Goal: Task Accomplishment & Management: Use online tool/utility

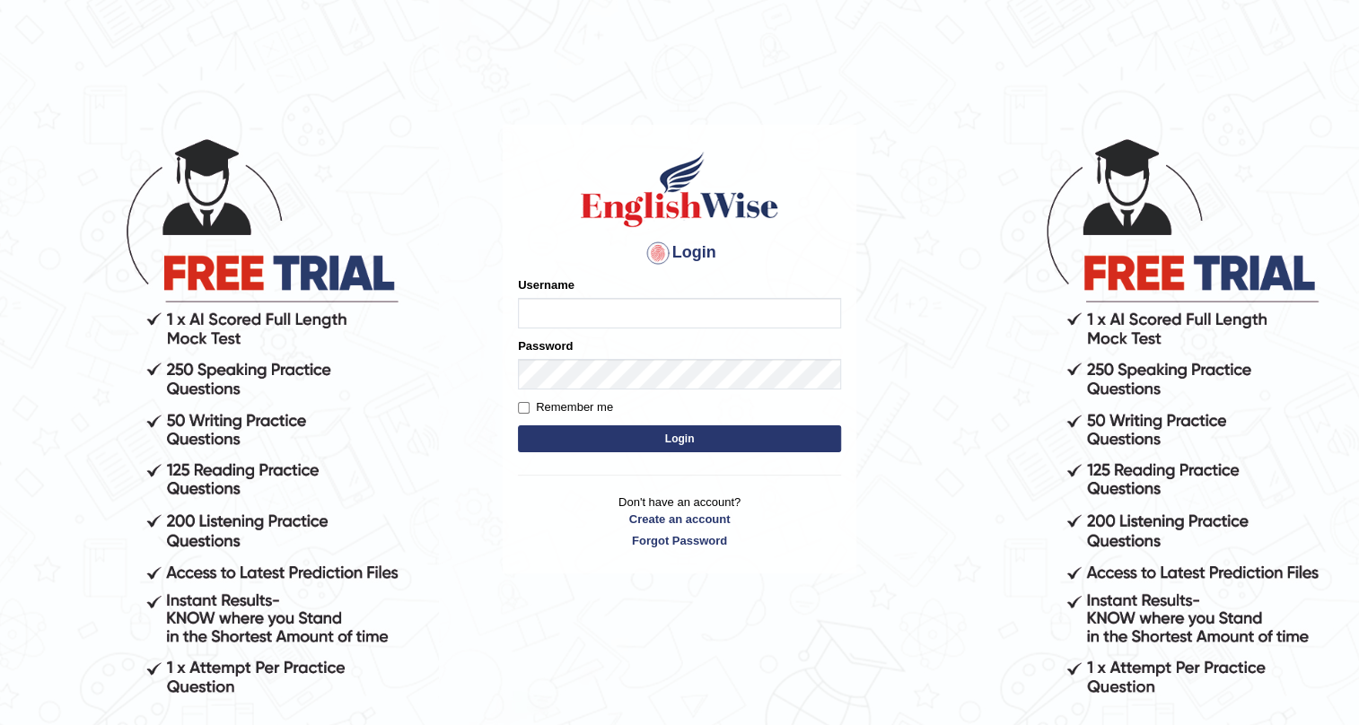
click at [447, 564] on body "Login Please fix the following errors: Username Password Remember me Login Don'…" at bounding box center [679, 430] width 1359 height 725
type input "ChinmayDP"
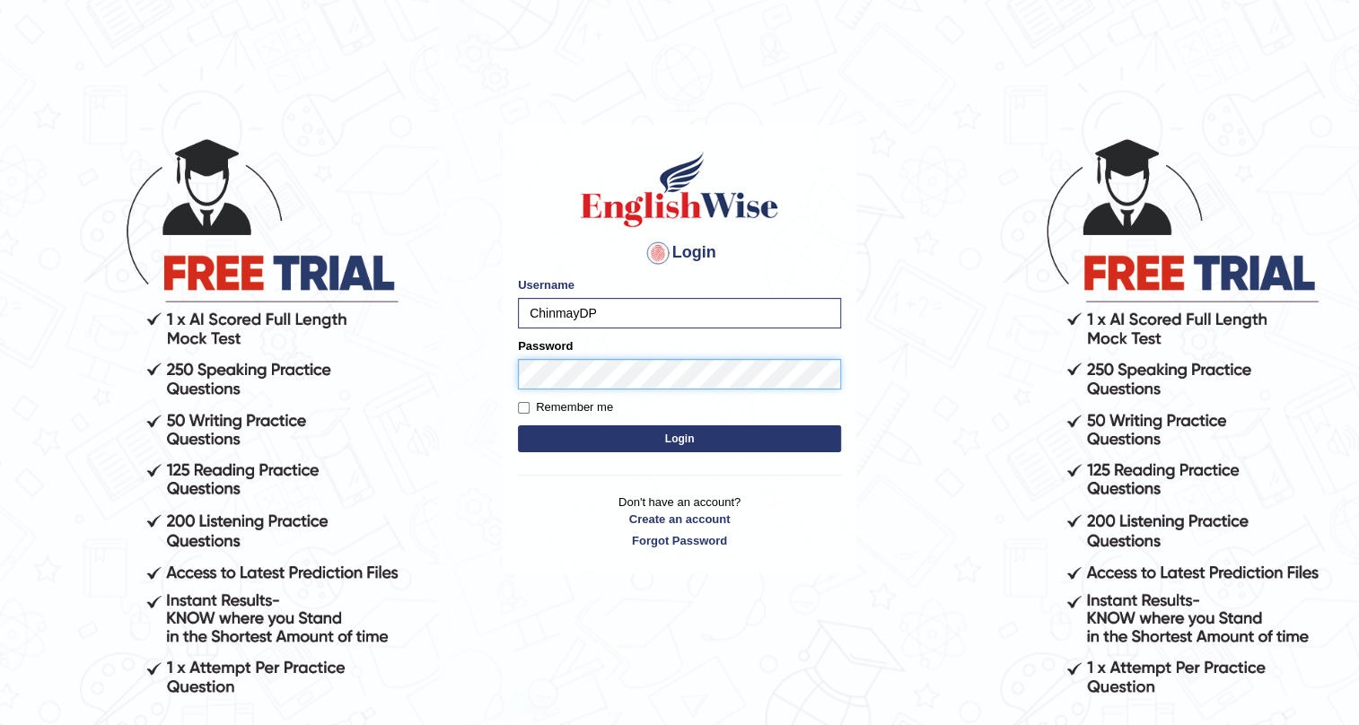
click at [518, 426] on button "Login" at bounding box center [679, 439] width 323 height 27
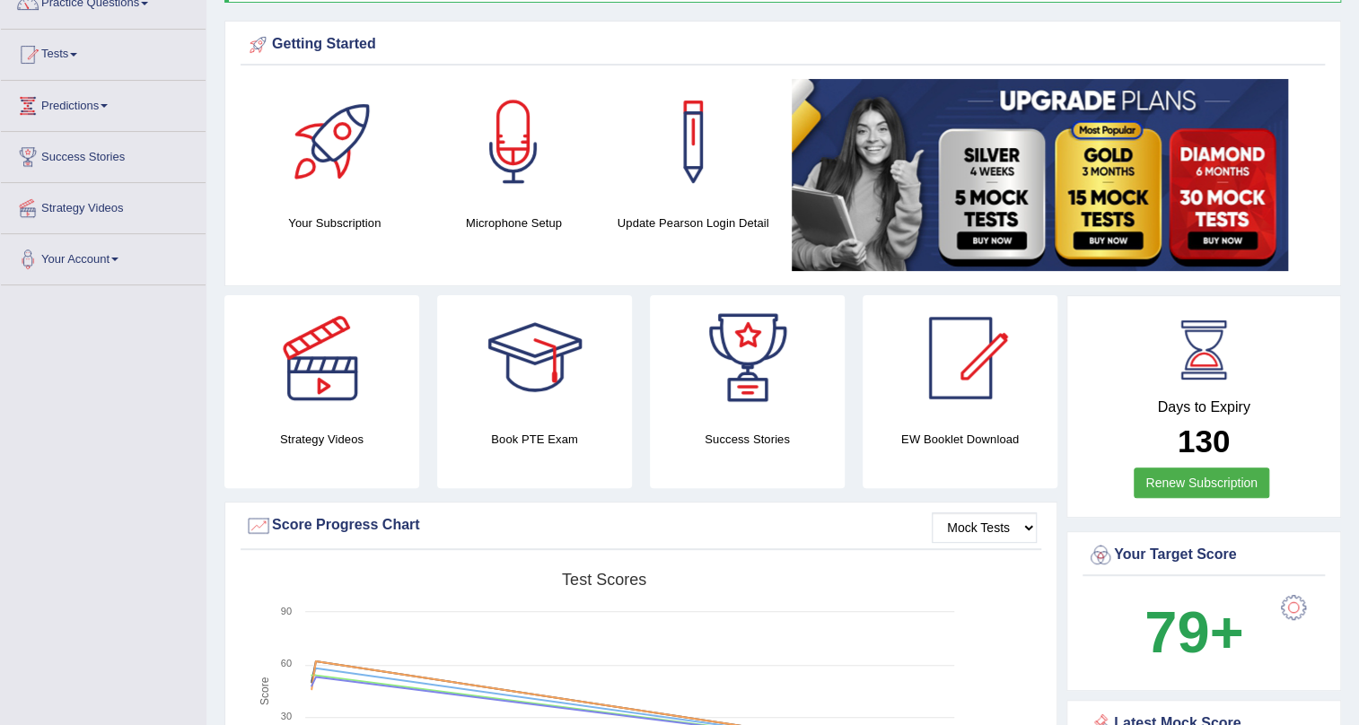
scroll to position [125, 0]
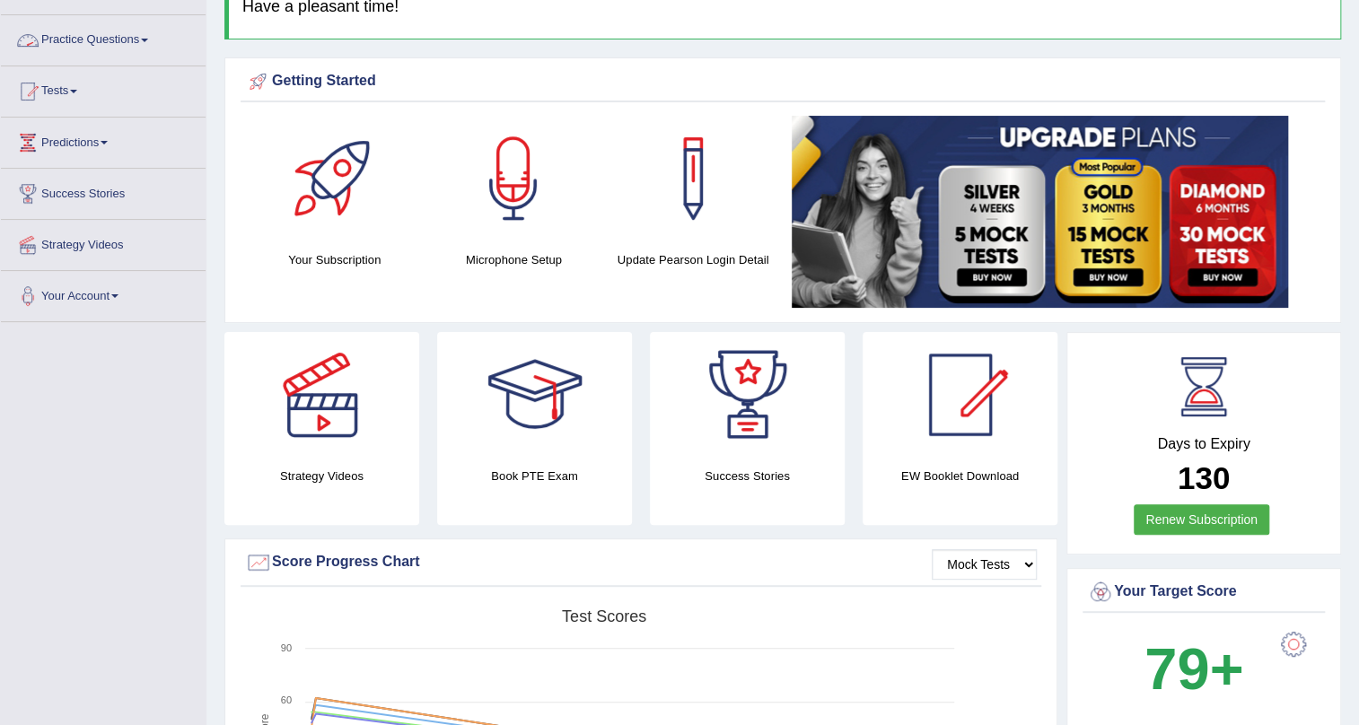
click at [148, 39] on span at bounding box center [144, 41] width 7 height 4
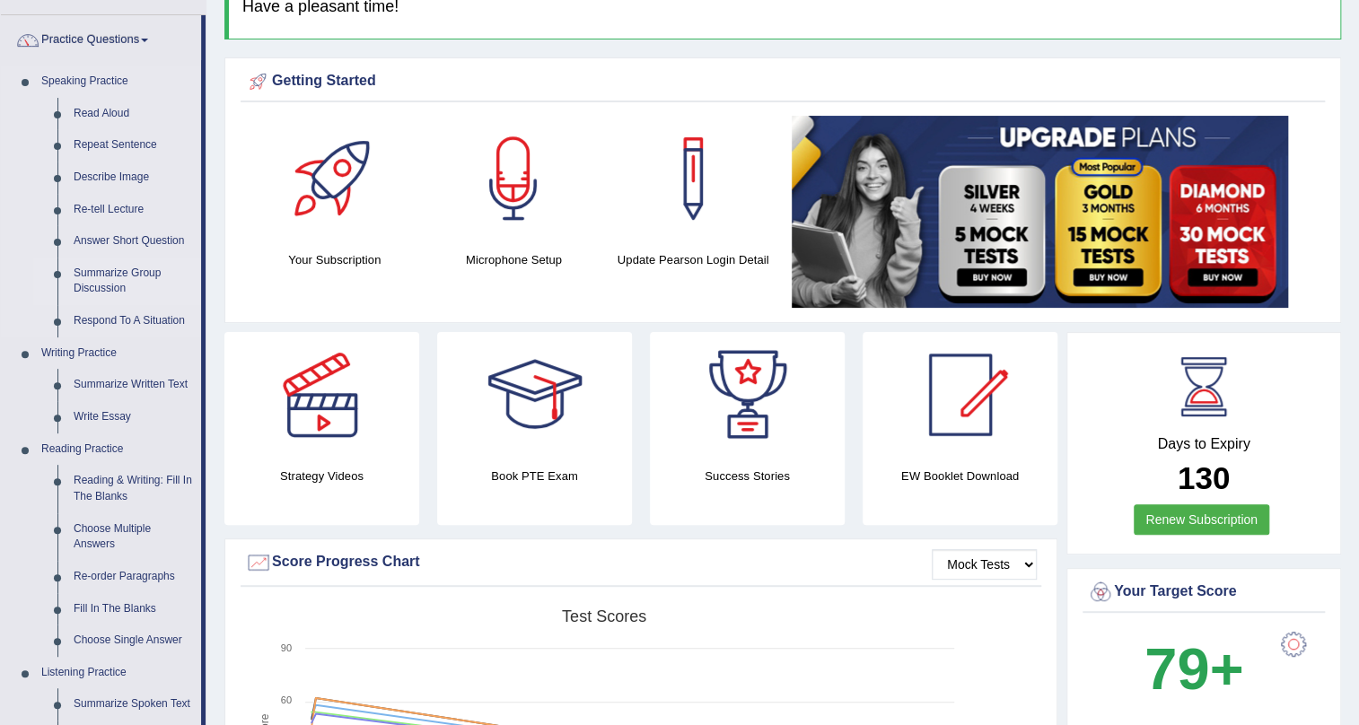
click at [113, 276] on link "Summarize Group Discussion" at bounding box center [134, 282] width 136 height 48
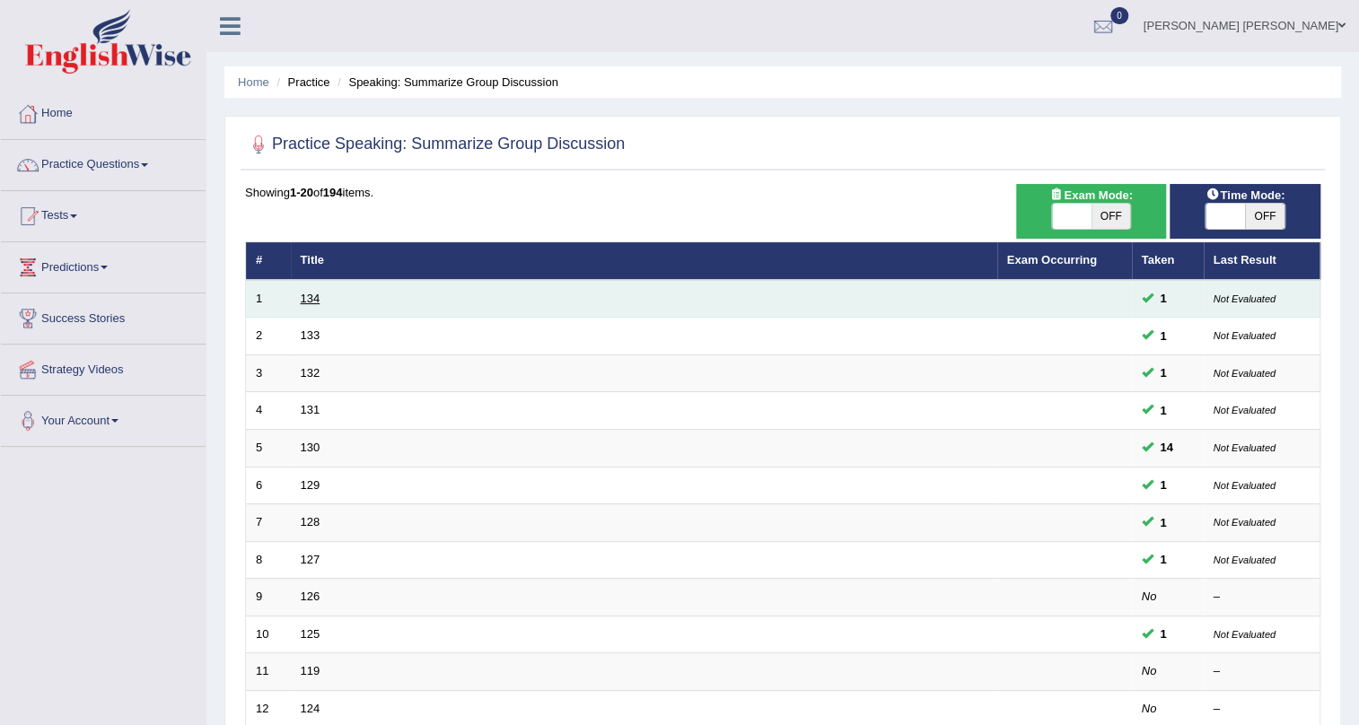
click at [319, 298] on link "134" at bounding box center [311, 298] width 20 height 13
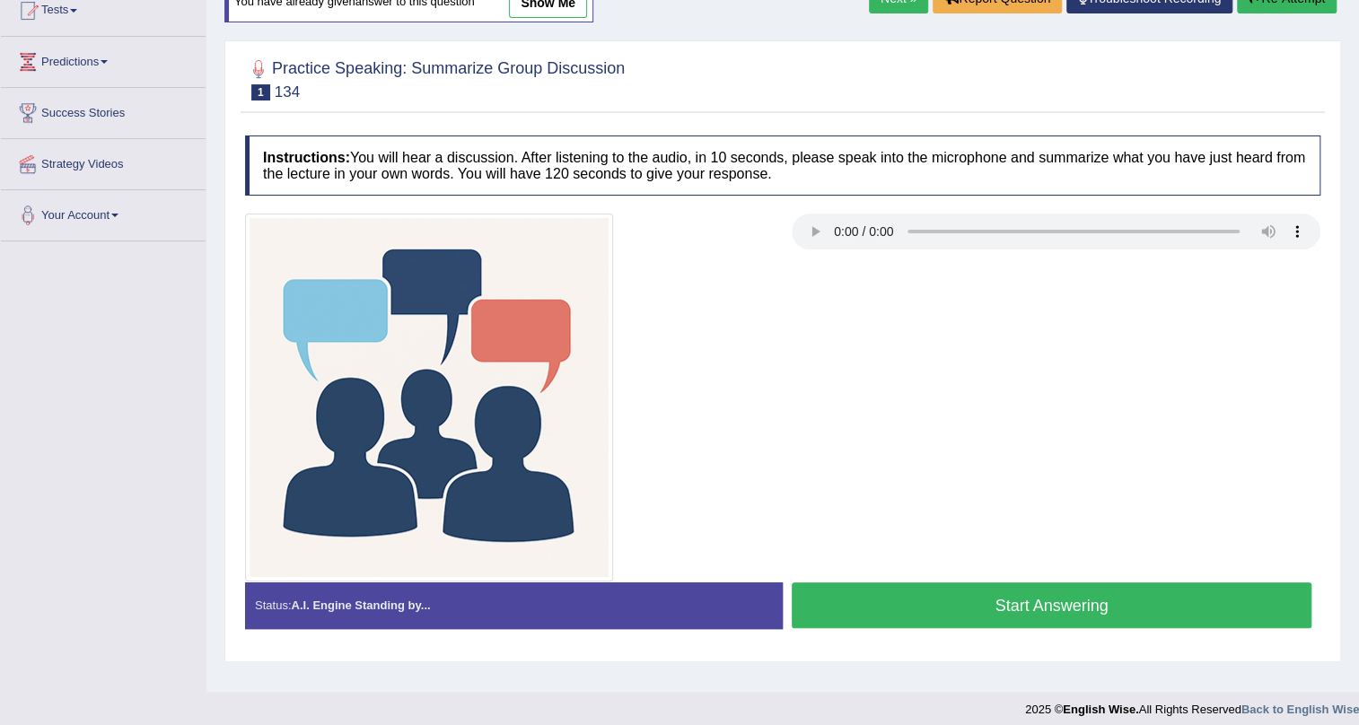
scroll to position [216, 0]
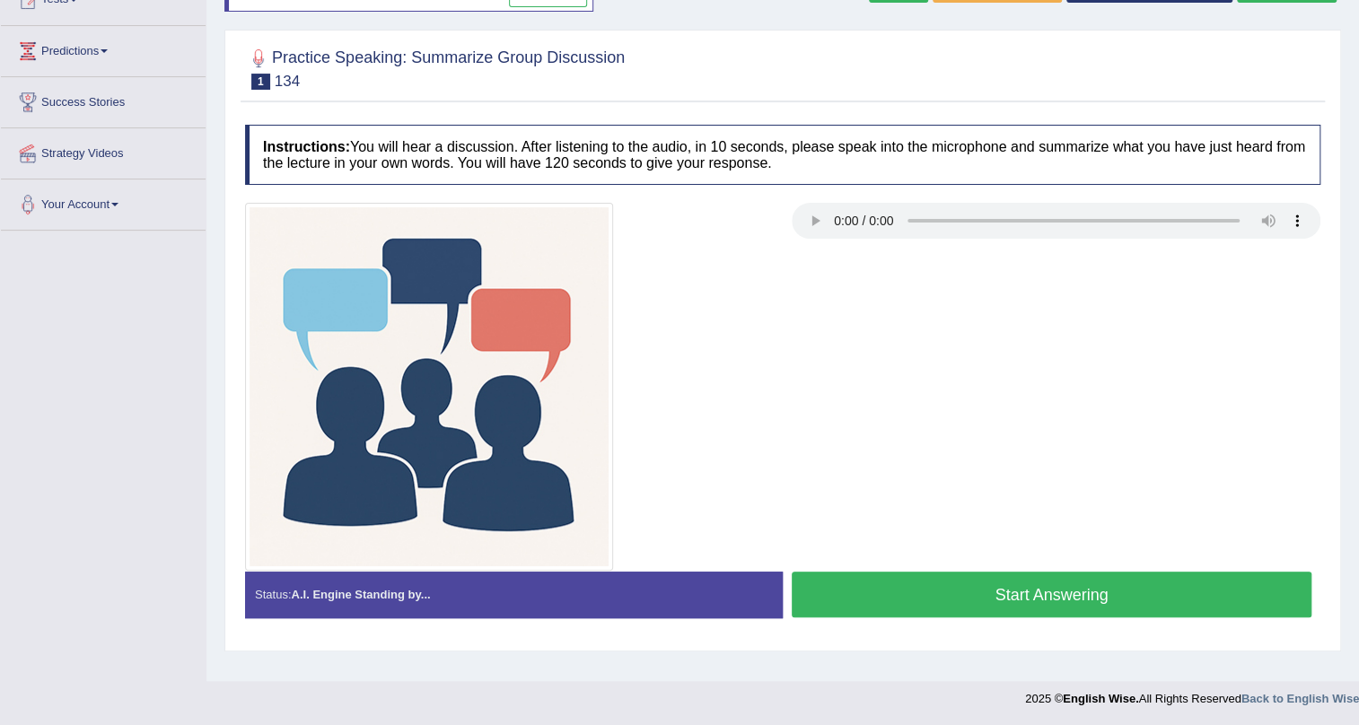
click at [938, 588] on button "Start Answering" at bounding box center [1052, 595] width 520 height 46
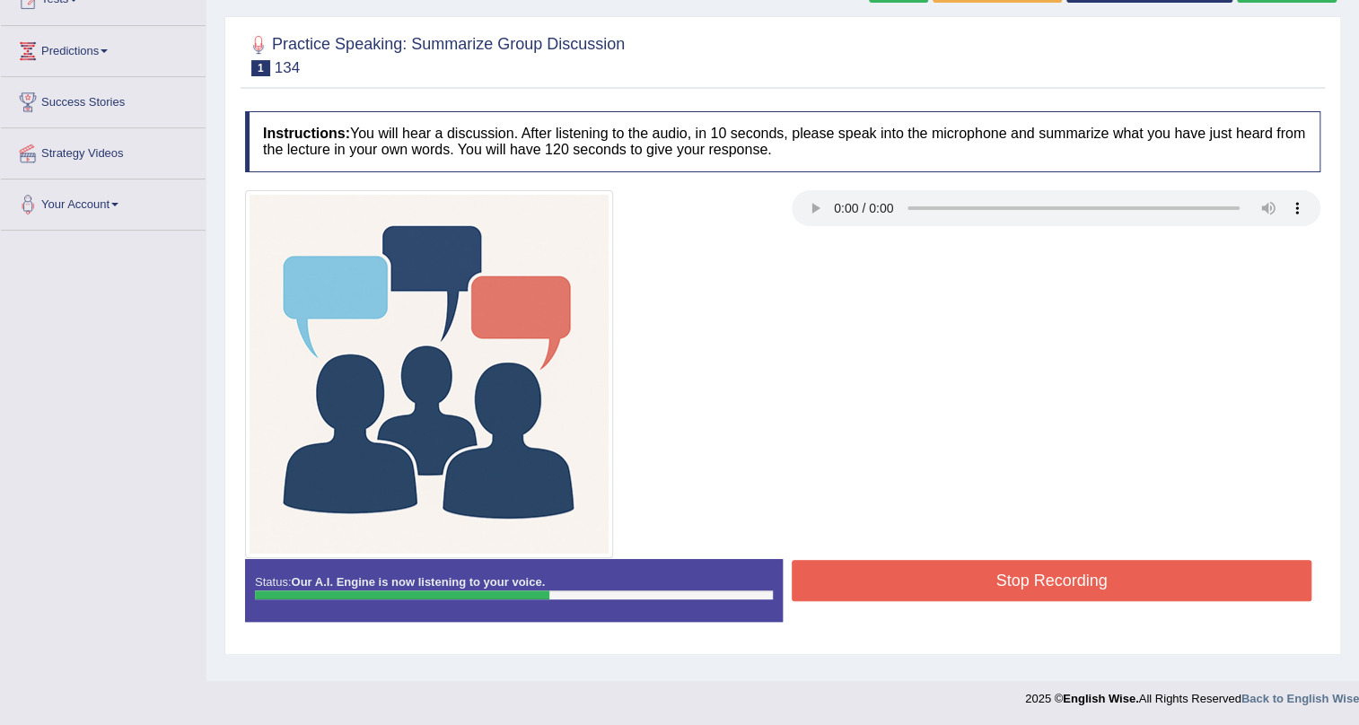
click at [654, 581] on div "Status: Our A.I. Engine is now listening to your voice." at bounding box center [514, 590] width 538 height 63
click at [852, 579] on button "Stop Recording" at bounding box center [1052, 580] width 520 height 41
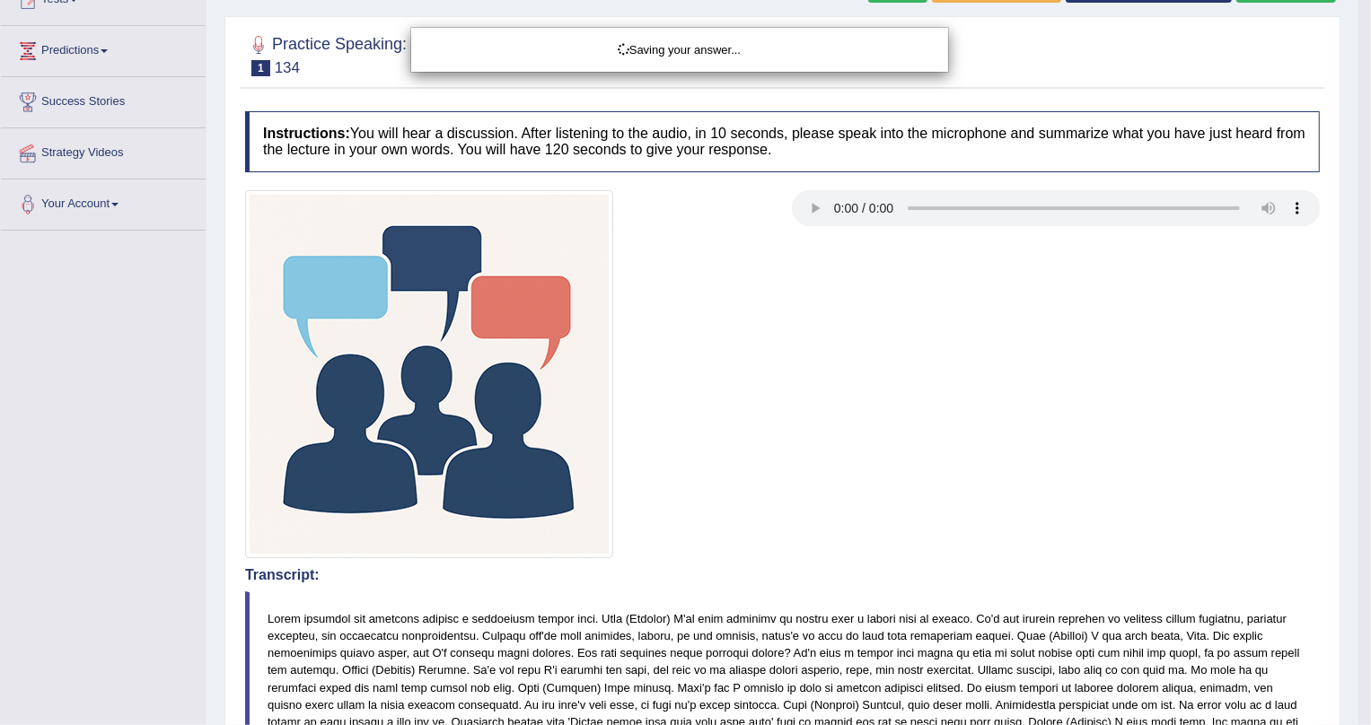
click at [1180, 514] on div "Saving your answer..." at bounding box center [685, 362] width 1371 height 725
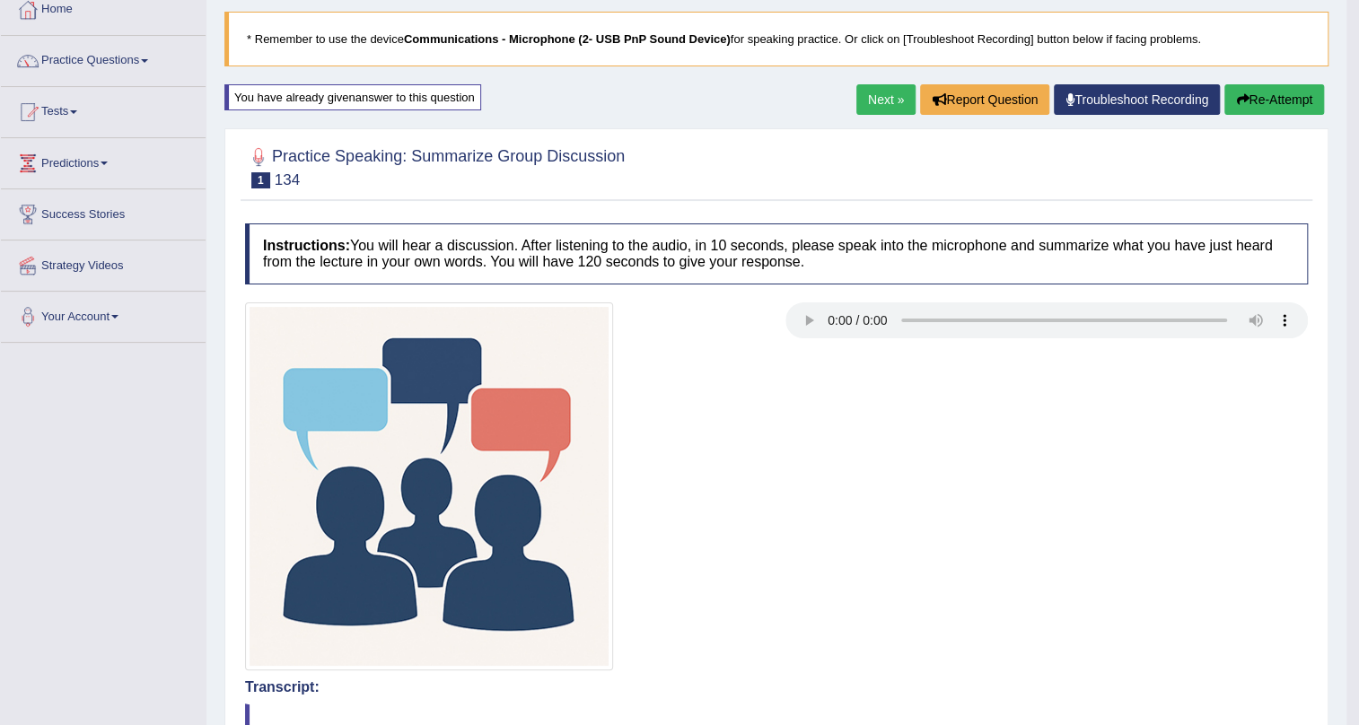
scroll to position [89, 0]
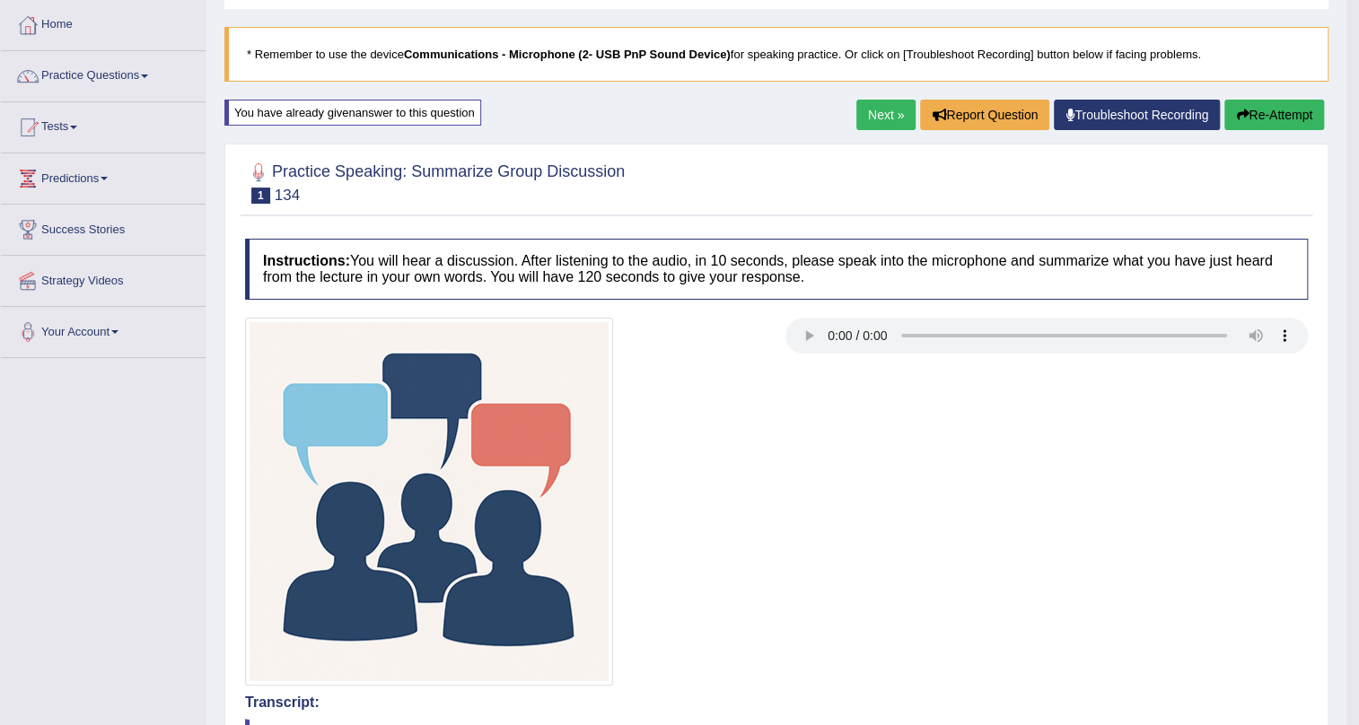
click at [1271, 113] on button "Re-Attempt" at bounding box center [1275, 115] width 100 height 31
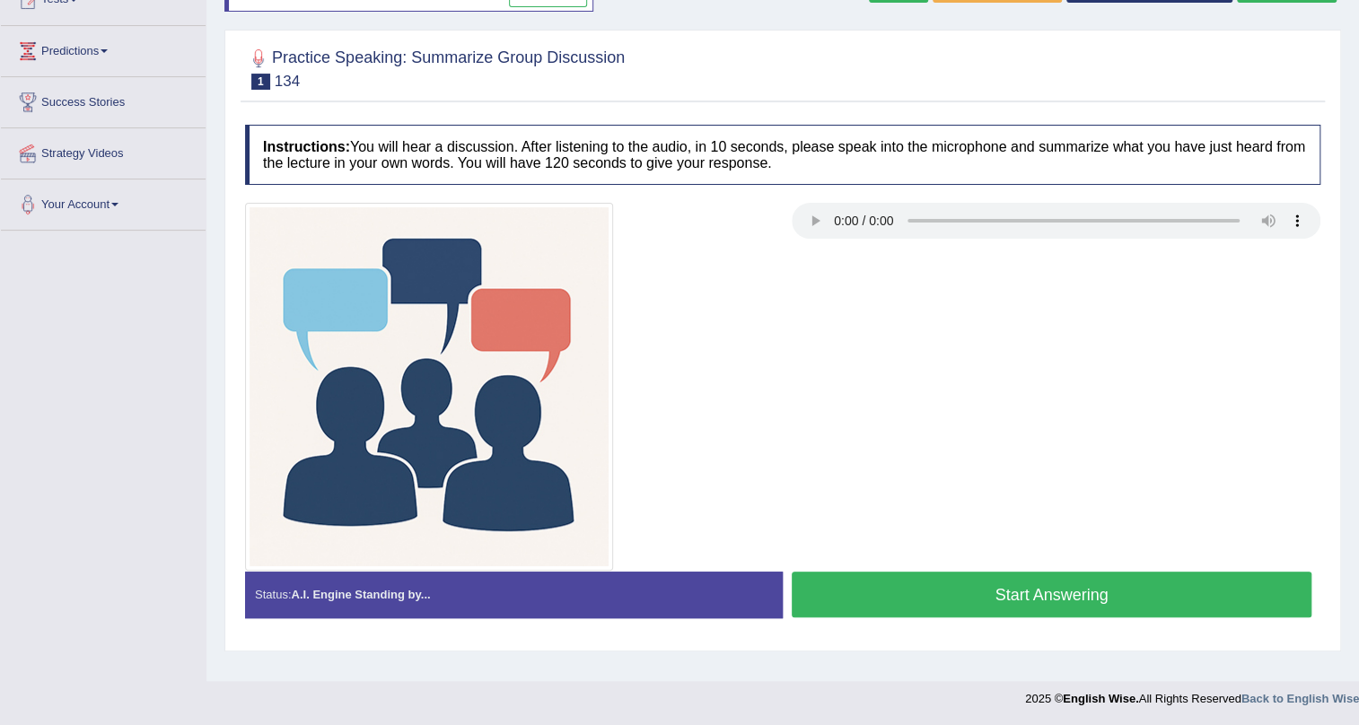
click at [910, 585] on button "Start Answering" at bounding box center [1052, 595] width 520 height 46
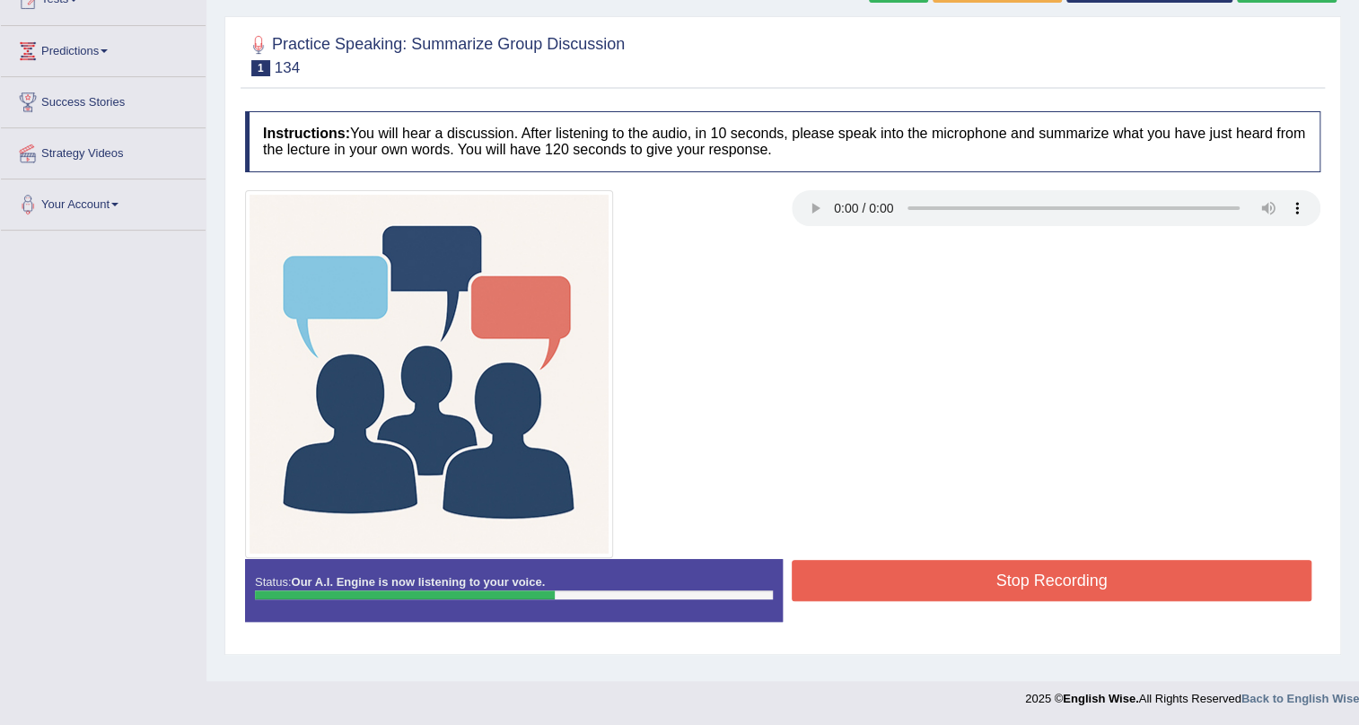
click at [928, 585] on button "Stop Recording" at bounding box center [1052, 580] width 520 height 41
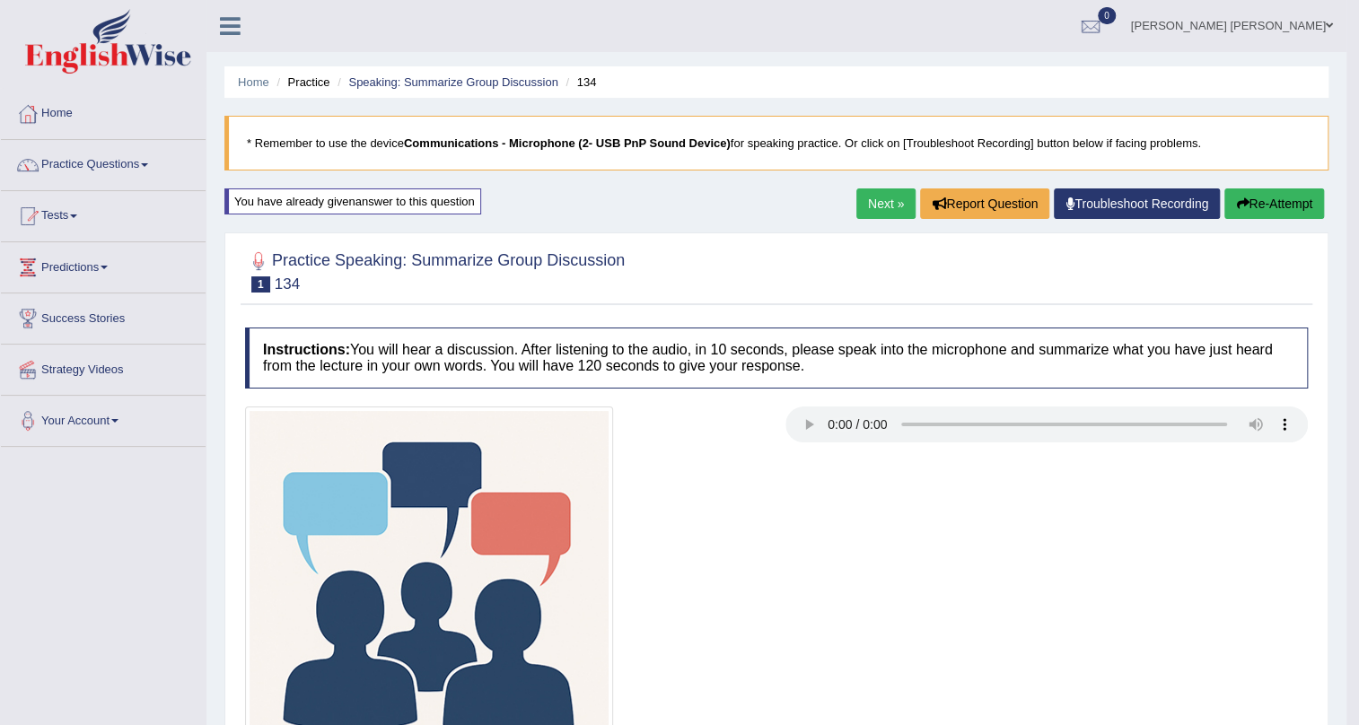
click at [1239, 206] on icon "button" at bounding box center [1242, 204] width 13 height 13
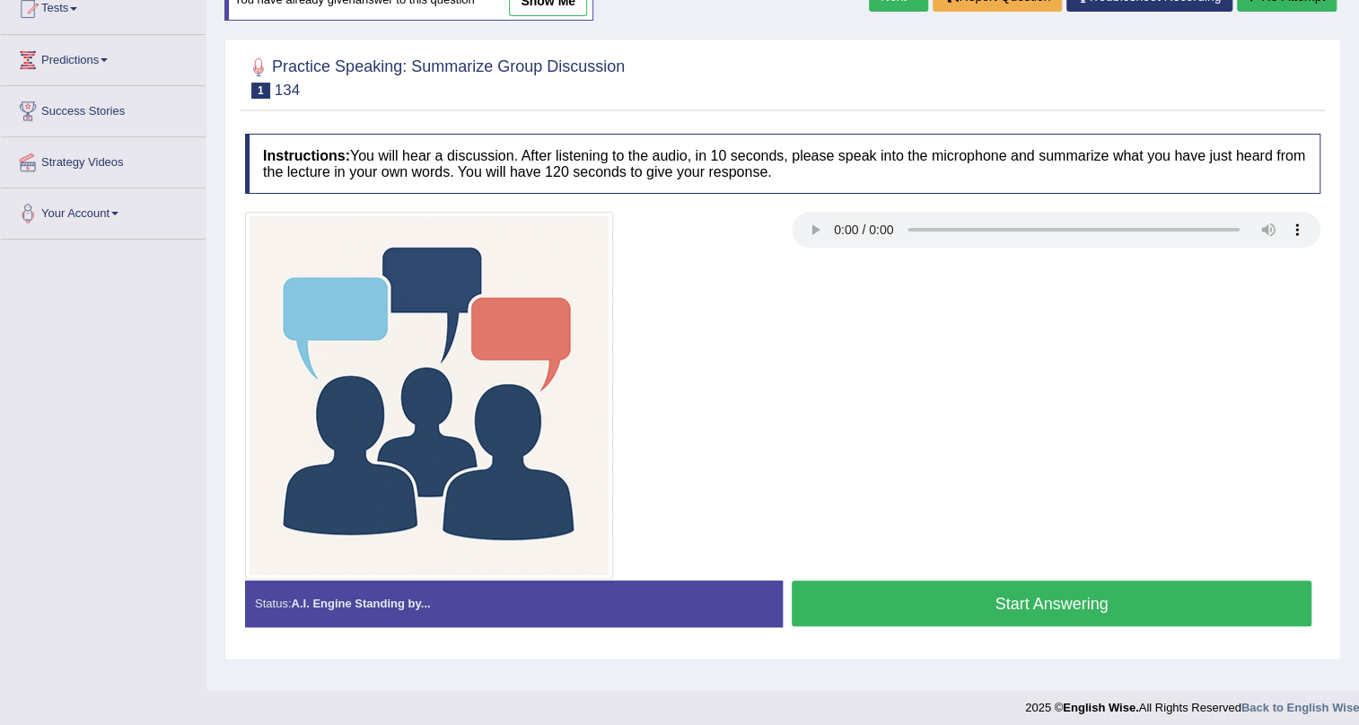
scroll to position [216, 0]
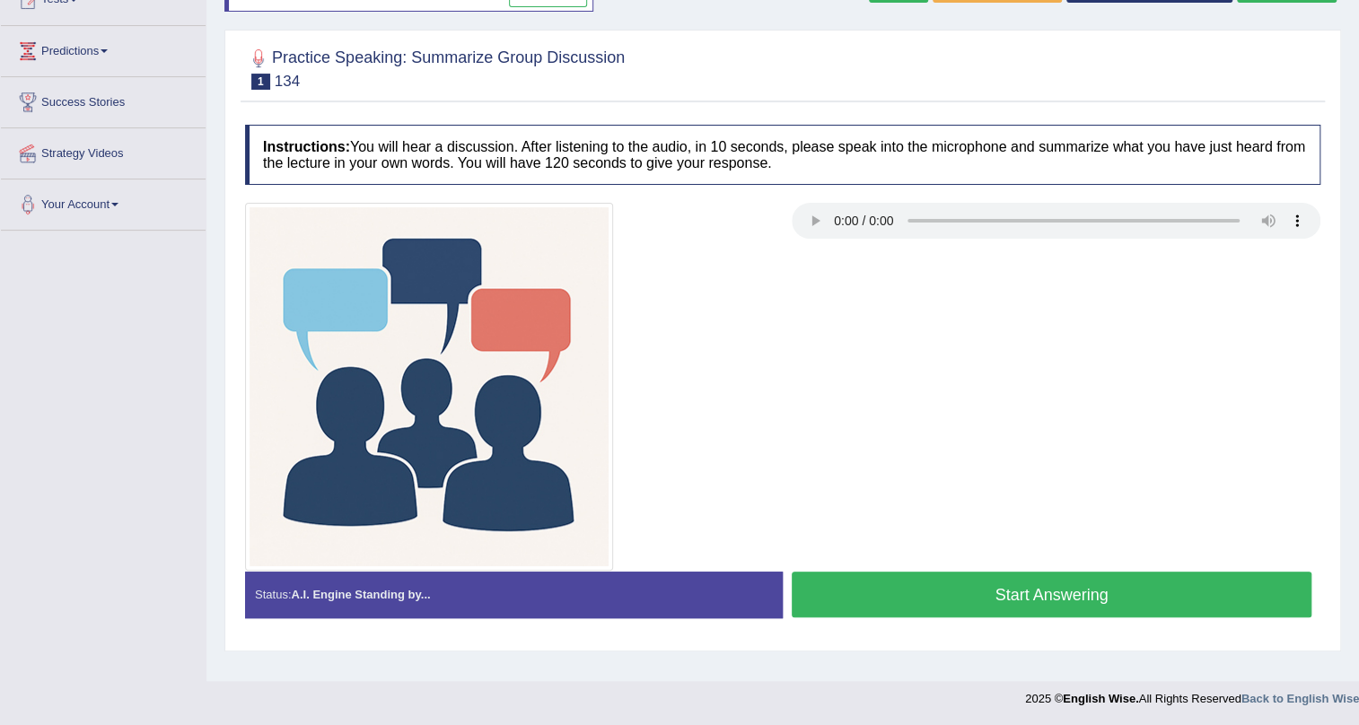
click at [1151, 587] on button "Start Answering" at bounding box center [1052, 595] width 520 height 46
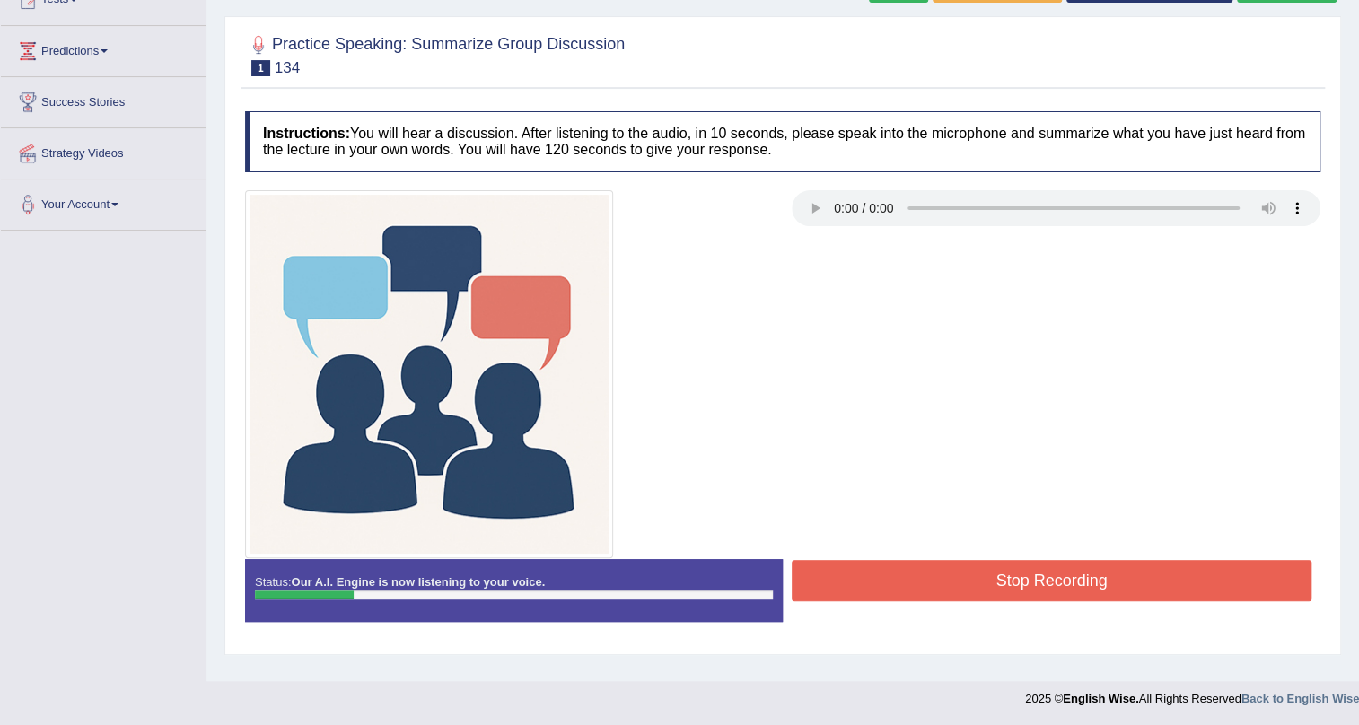
click at [1088, 561] on button "Stop Recording" at bounding box center [1052, 580] width 520 height 41
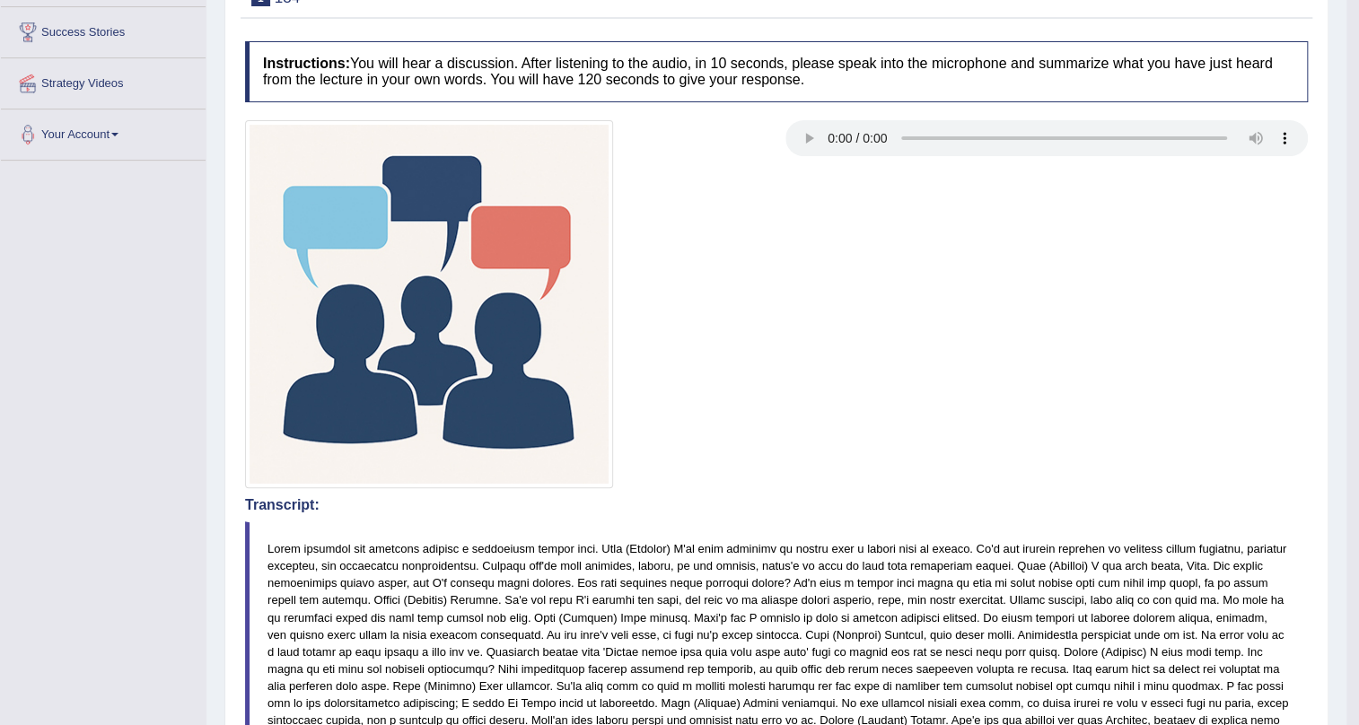
scroll to position [62, 0]
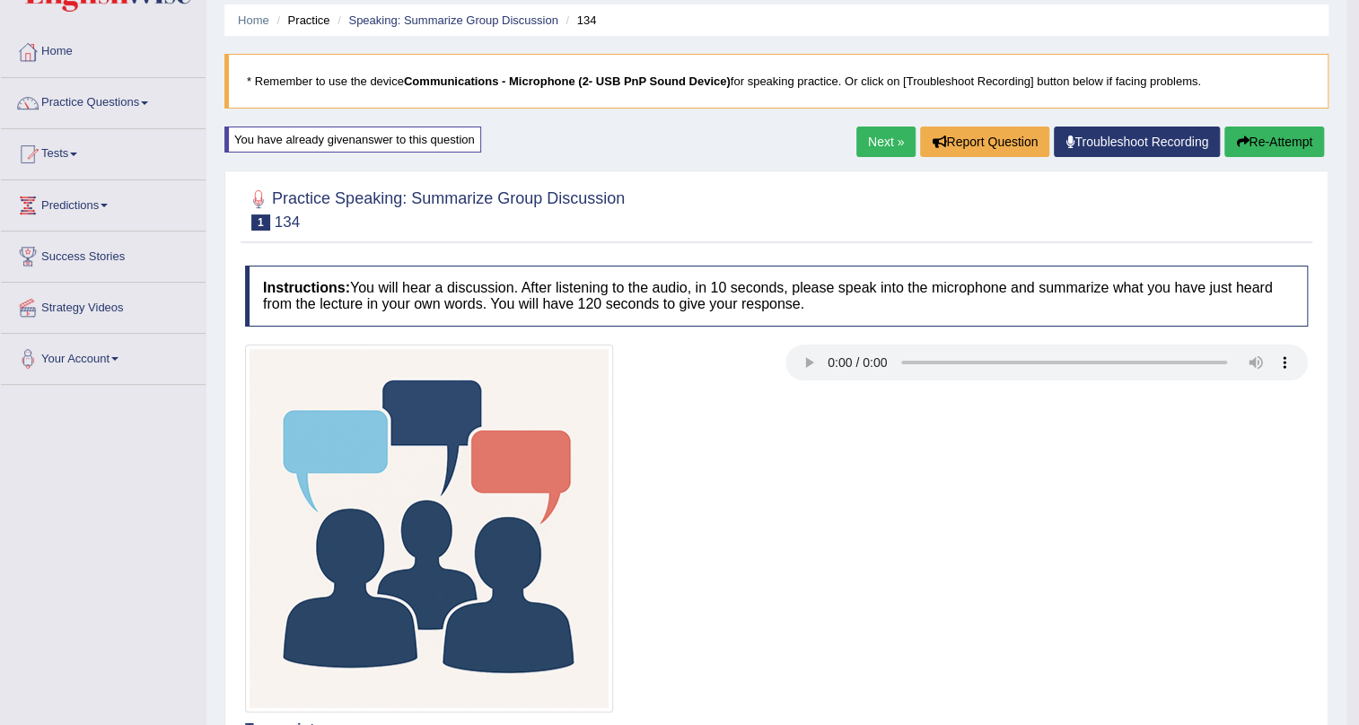
click at [1260, 141] on button "Re-Attempt" at bounding box center [1275, 142] width 100 height 31
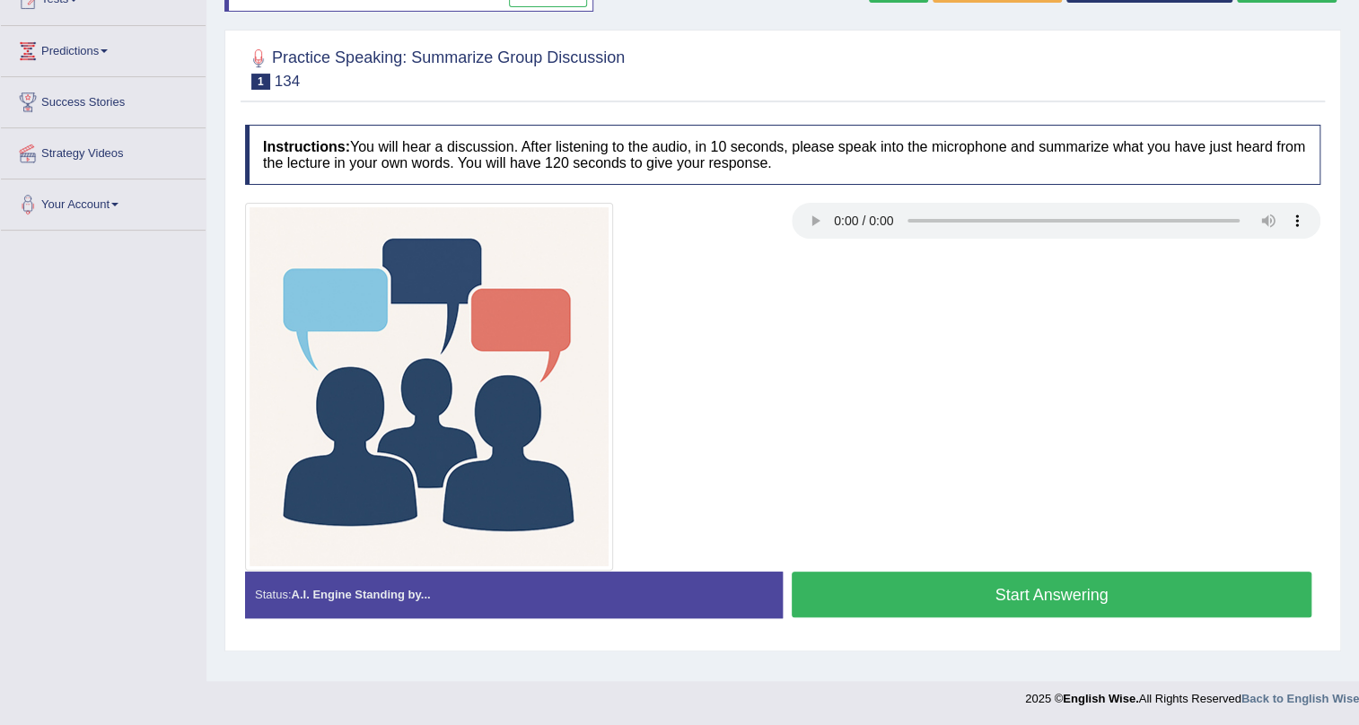
click at [883, 593] on button "Start Answering" at bounding box center [1052, 595] width 520 height 46
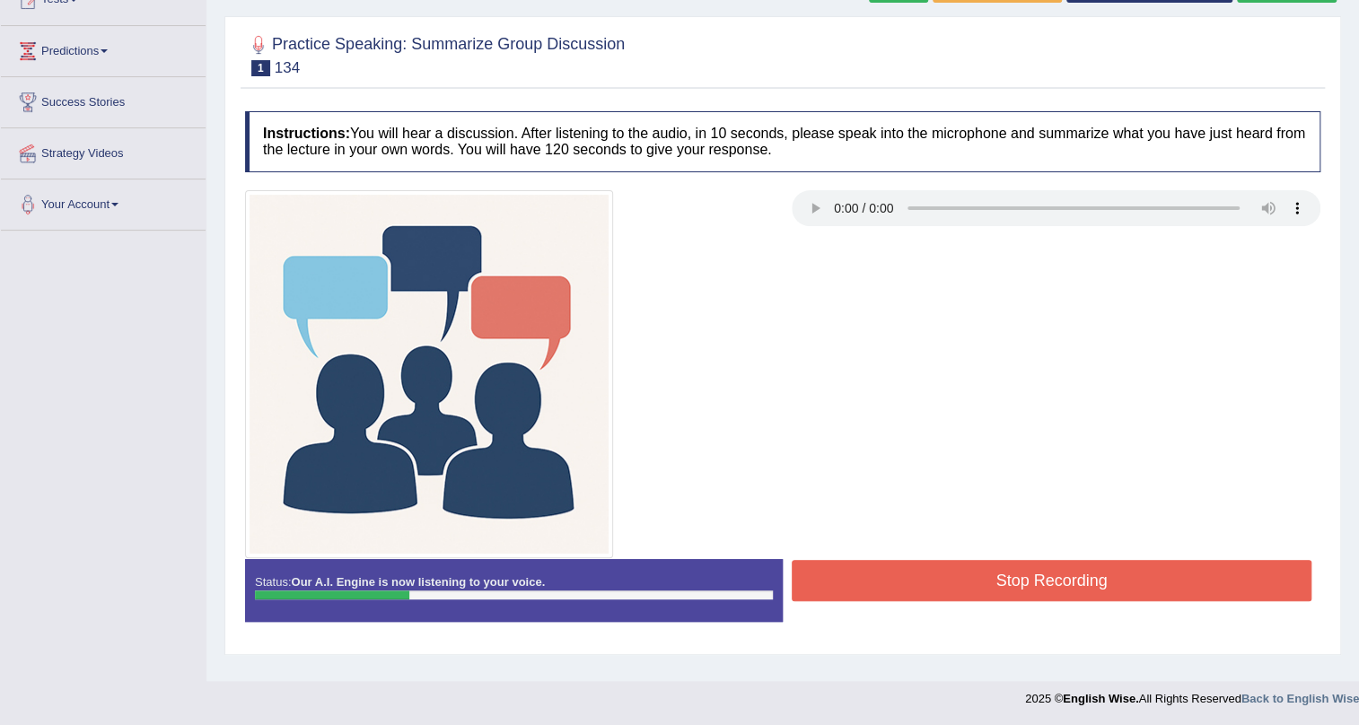
click at [890, 584] on button "Stop Recording" at bounding box center [1052, 580] width 520 height 41
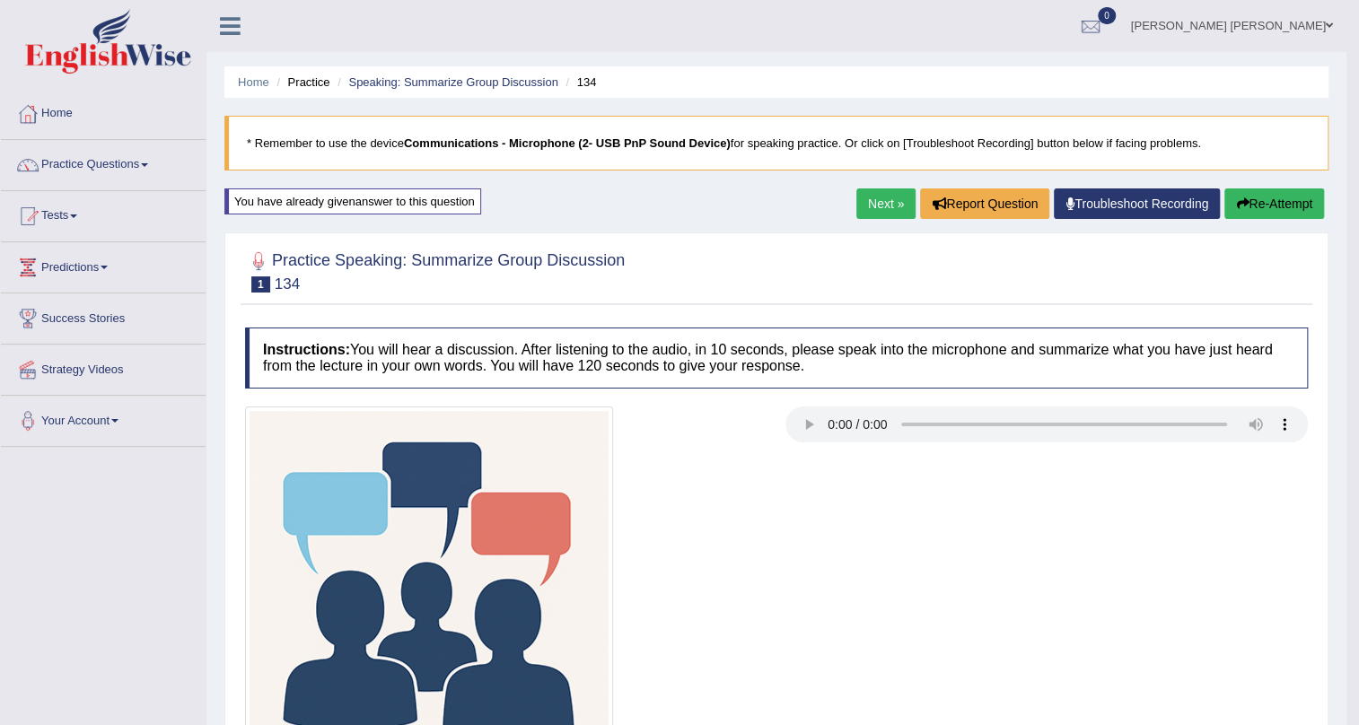
click at [153, 162] on link "Practice Questions" at bounding box center [103, 162] width 205 height 45
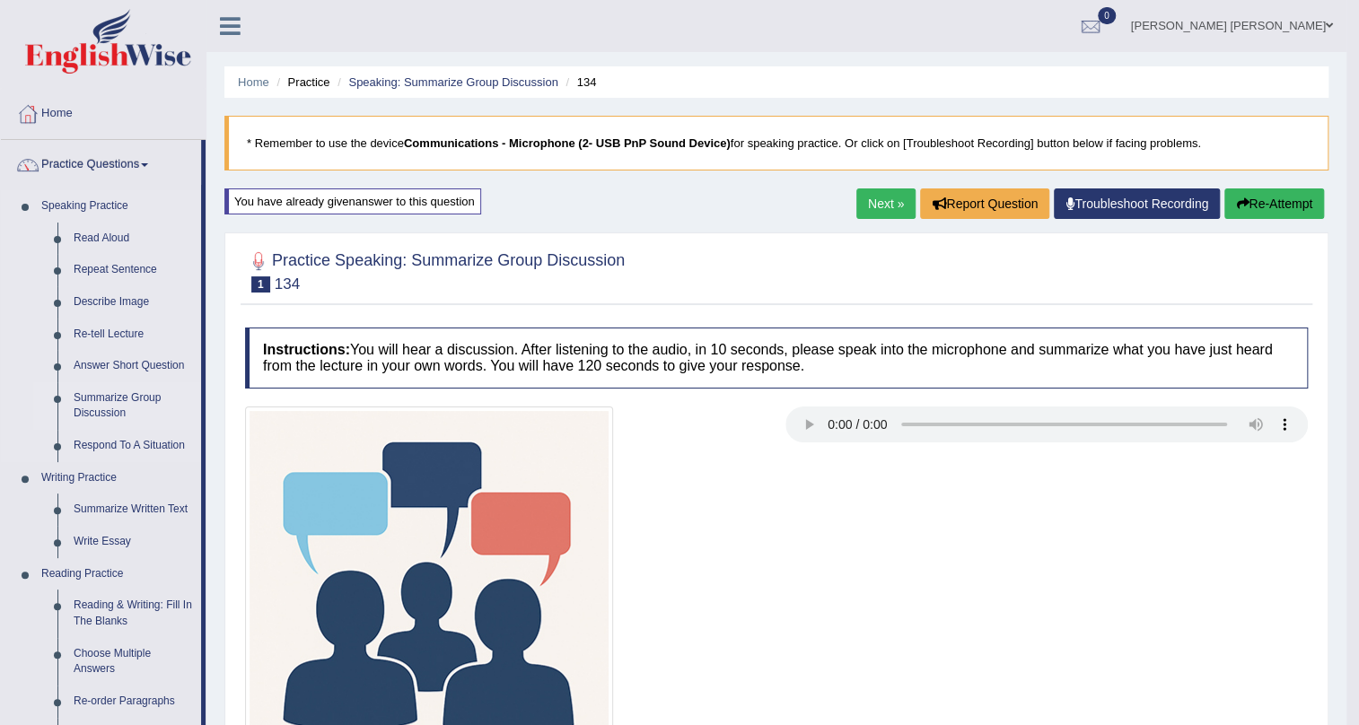
click at [103, 400] on link "Summarize Group Discussion" at bounding box center [134, 407] width 136 height 48
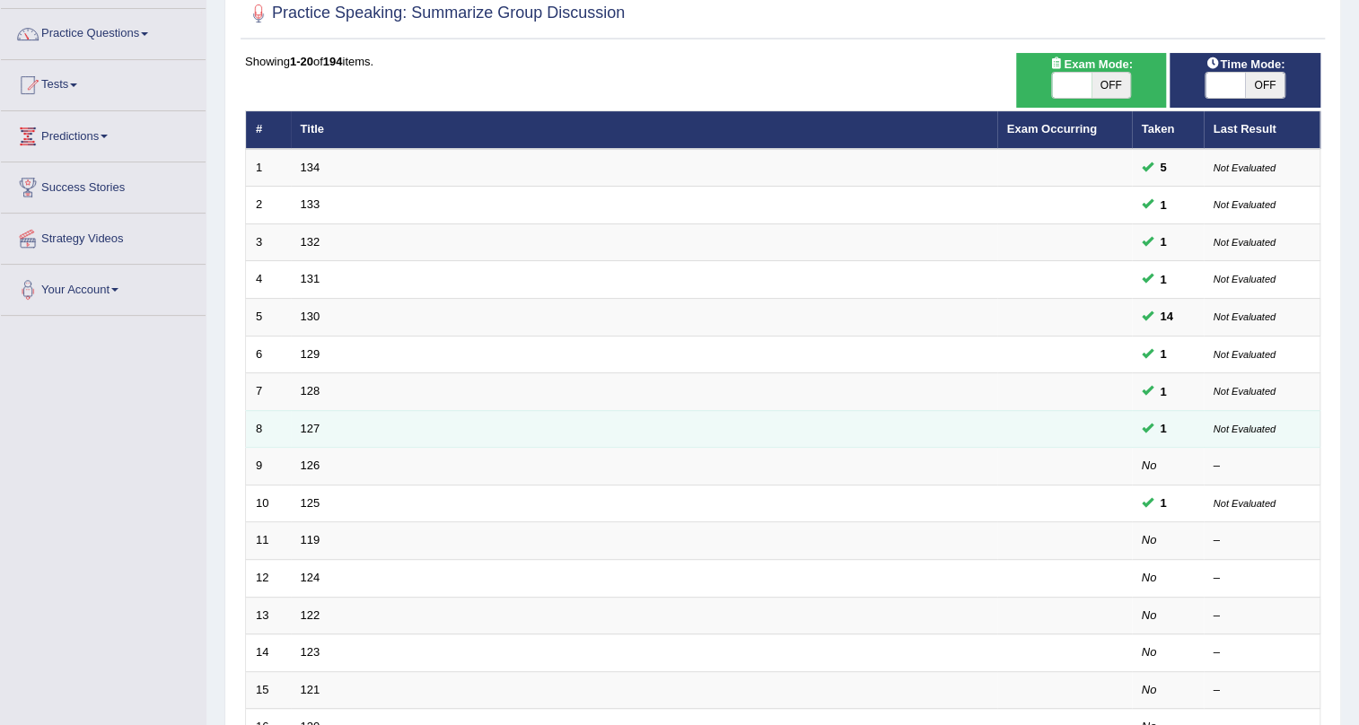
scroll to position [163, 0]
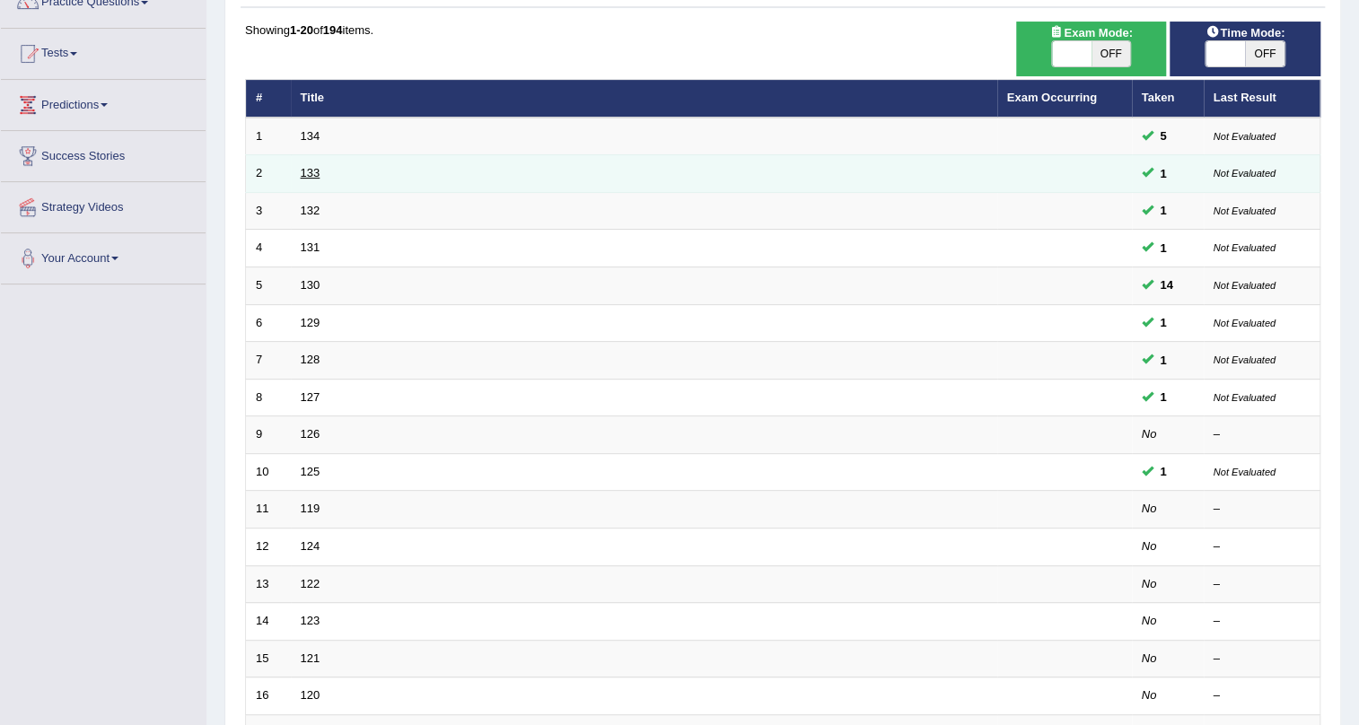
click at [308, 172] on link "133" at bounding box center [311, 172] width 20 height 13
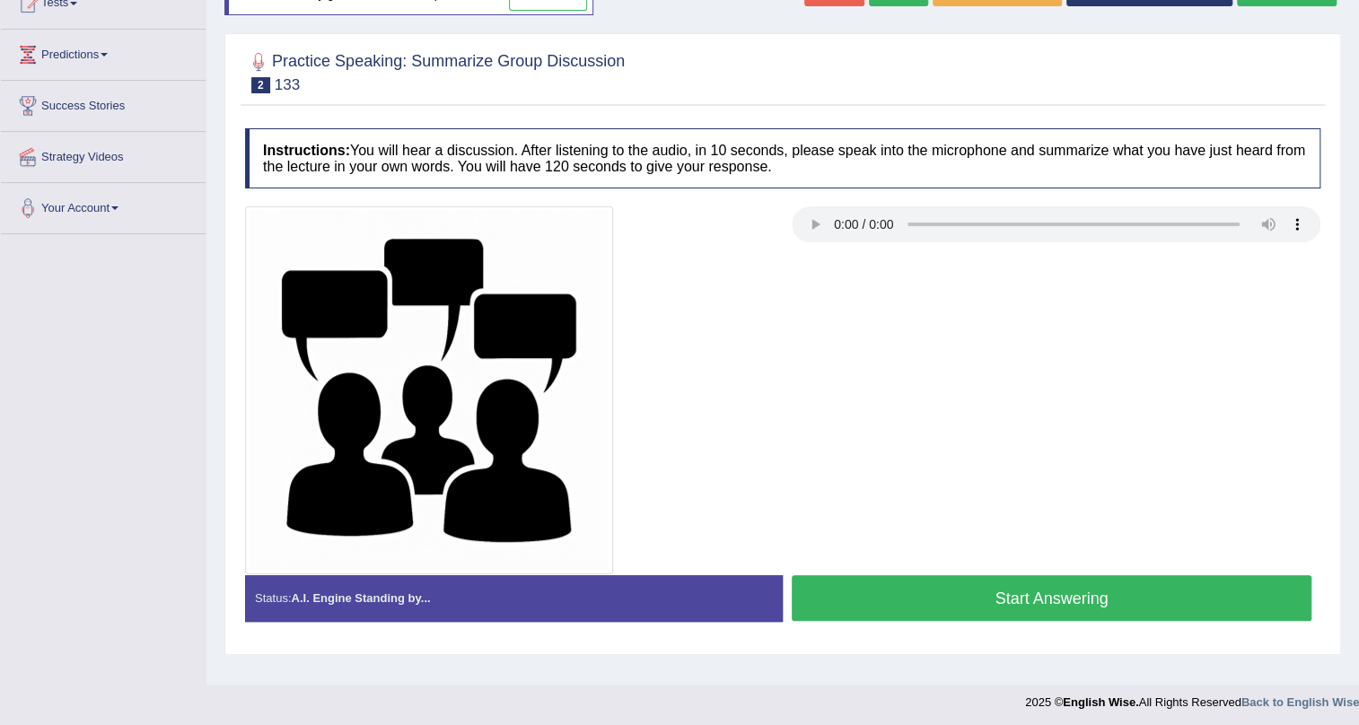
scroll to position [216, 0]
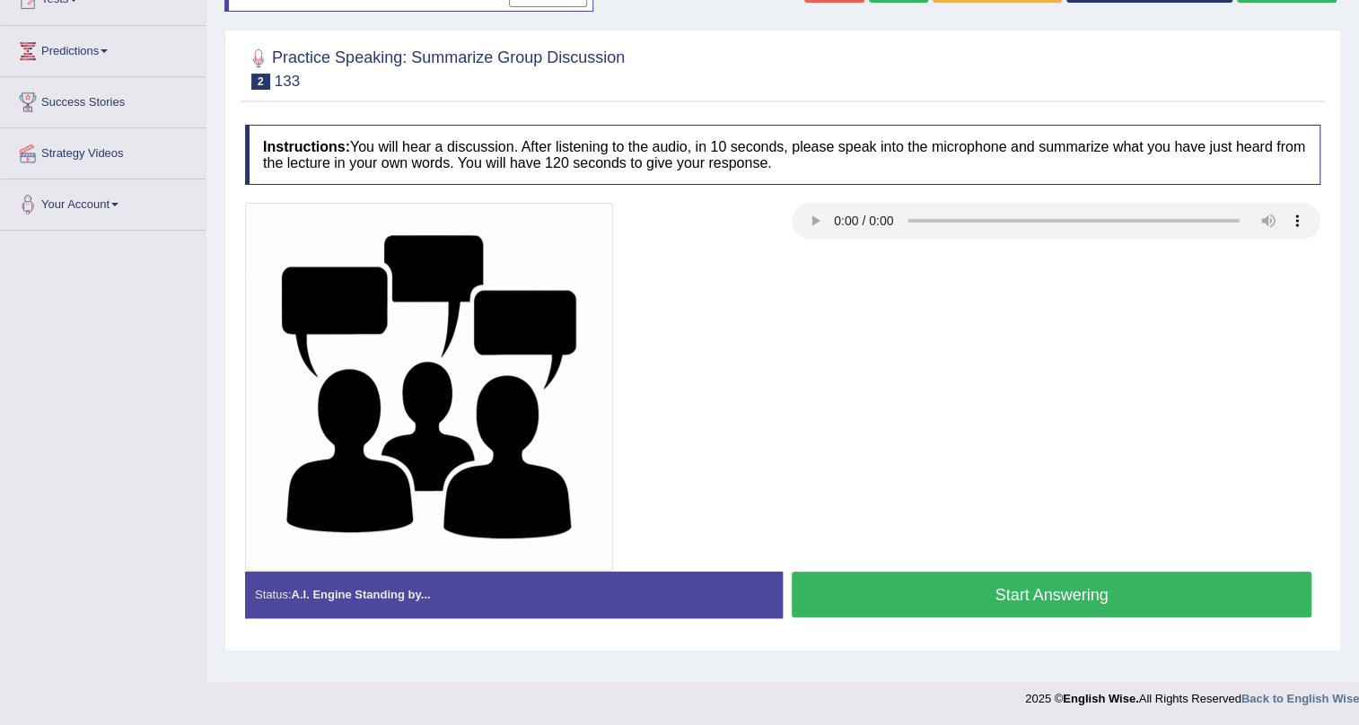
click at [879, 602] on button "Start Answering" at bounding box center [1052, 595] width 520 height 46
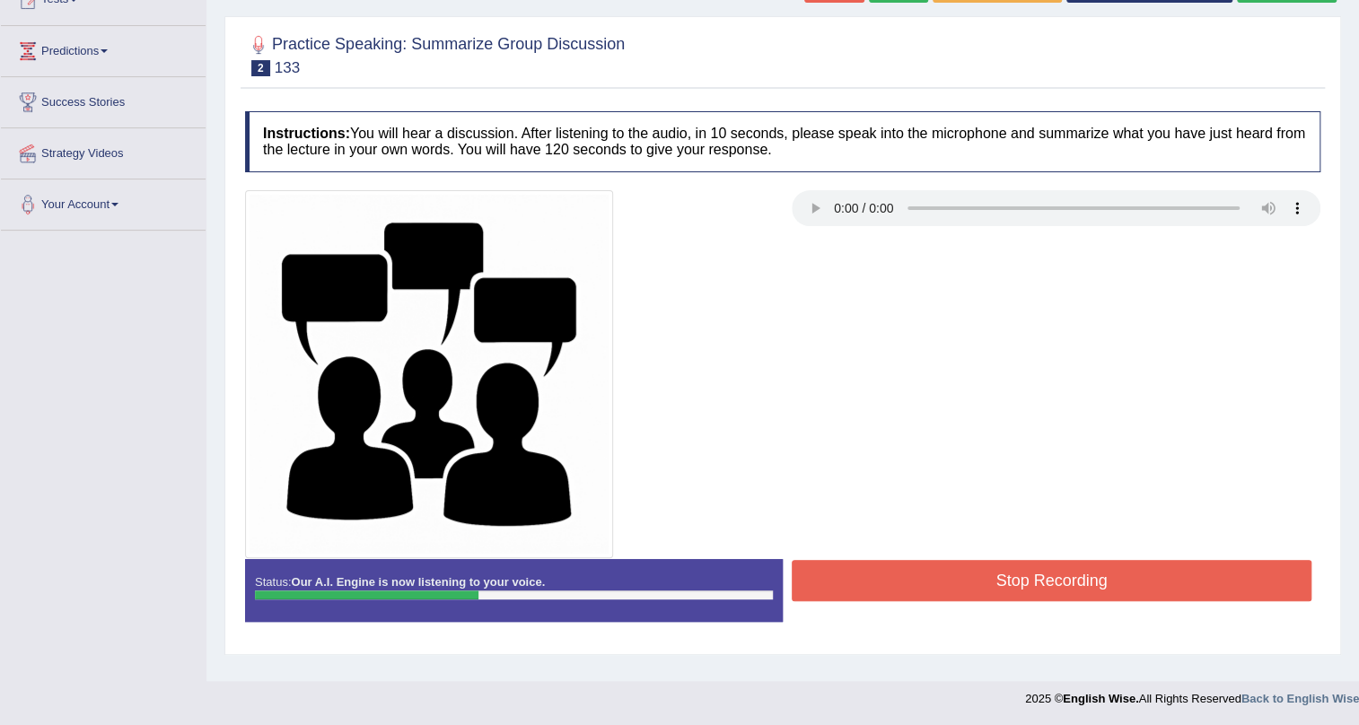
click at [888, 582] on button "Stop Recording" at bounding box center [1052, 580] width 520 height 41
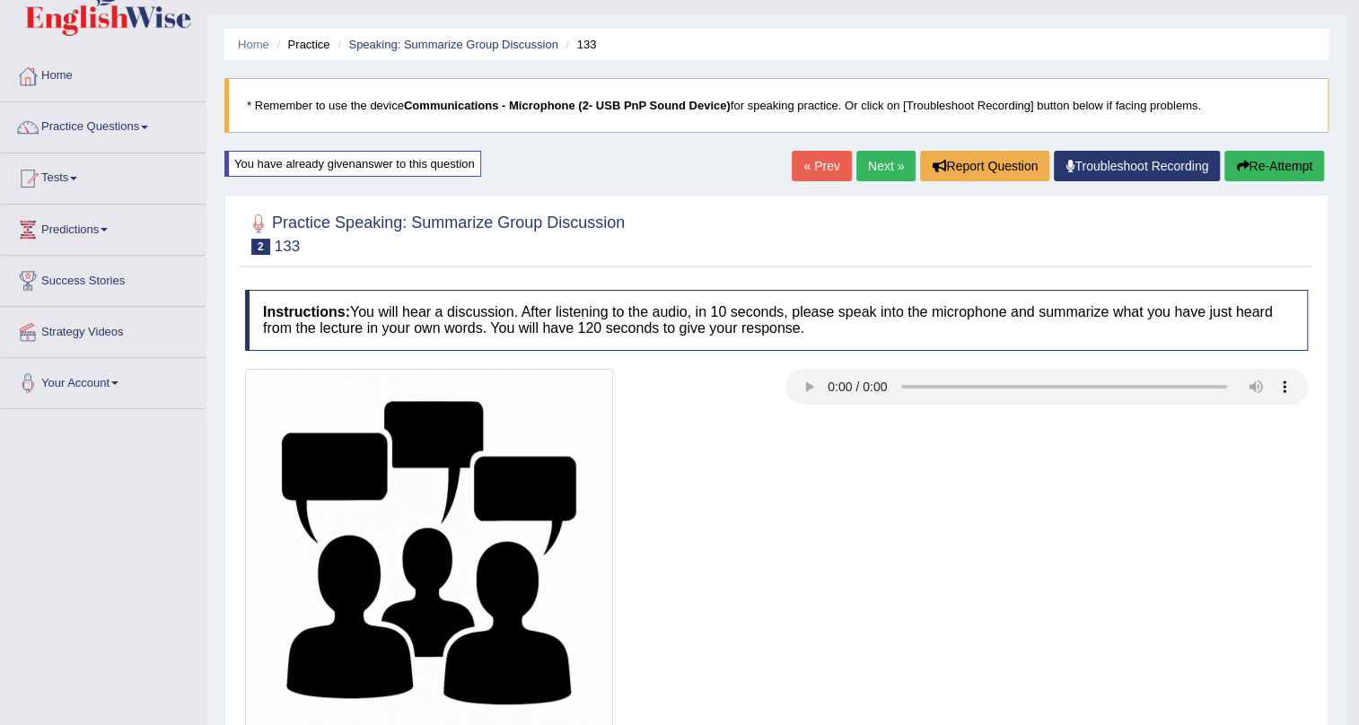
scroll to position [0, 0]
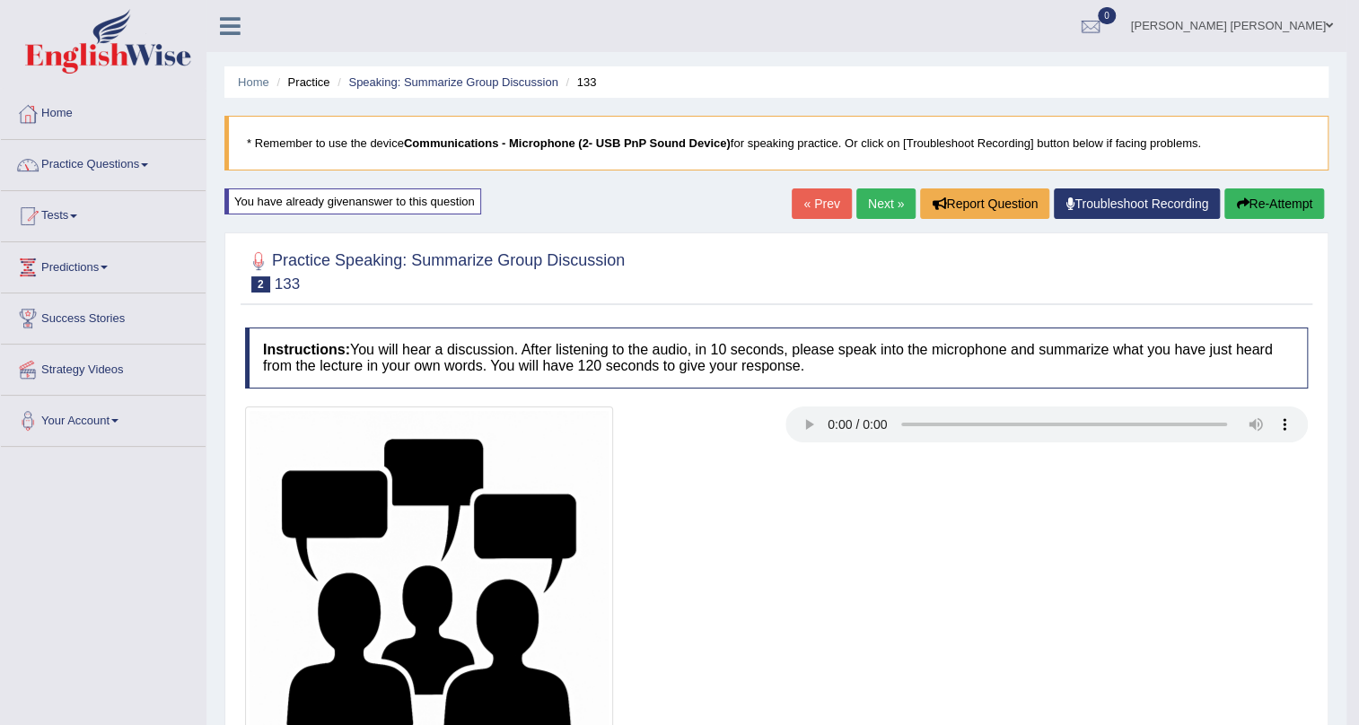
click at [148, 164] on span at bounding box center [144, 165] width 7 height 4
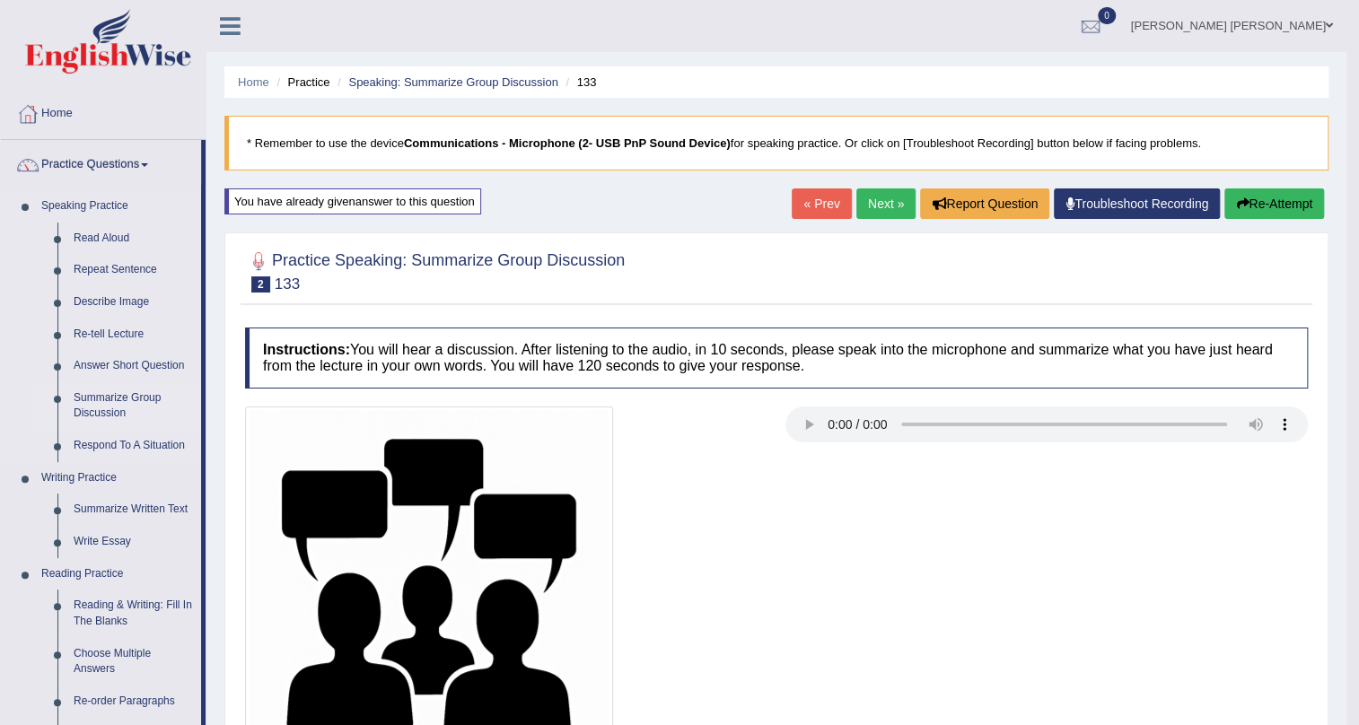
click at [102, 404] on link "Summarize Group Discussion" at bounding box center [134, 407] width 136 height 48
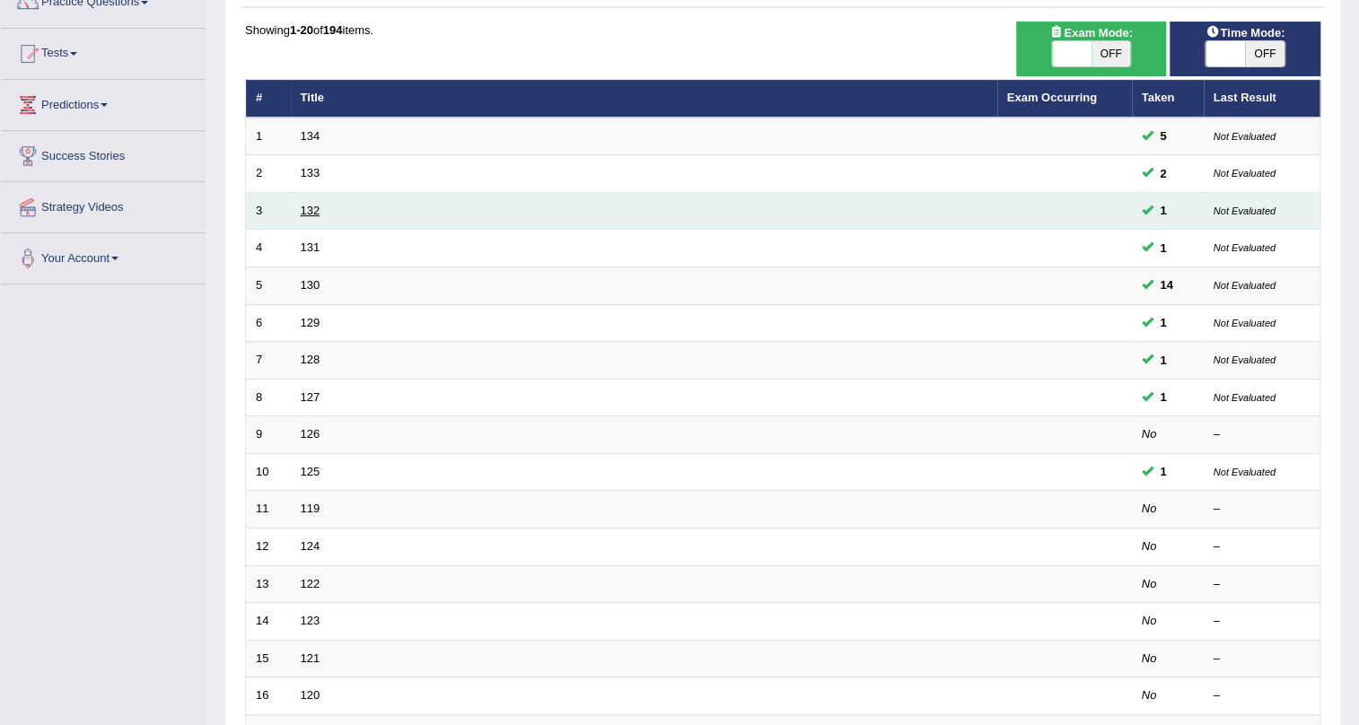
click at [308, 213] on link "132" at bounding box center [311, 210] width 20 height 13
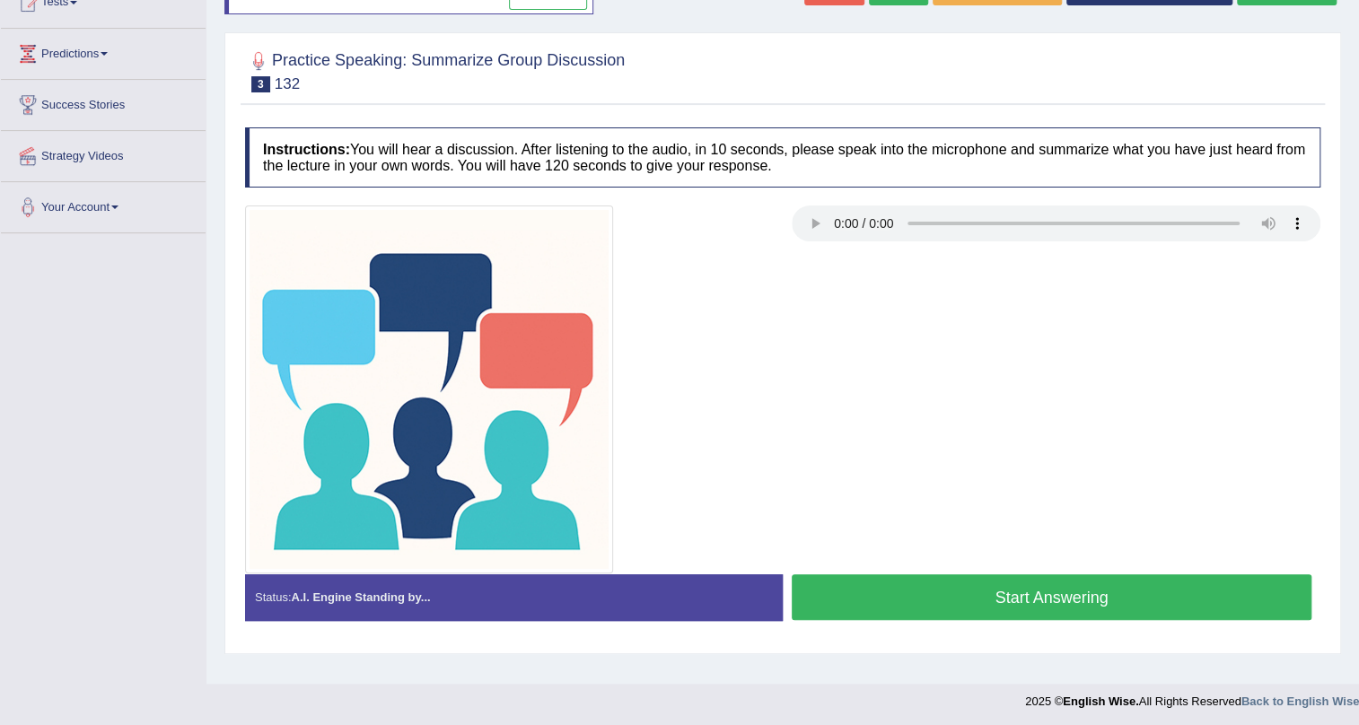
scroll to position [216, 0]
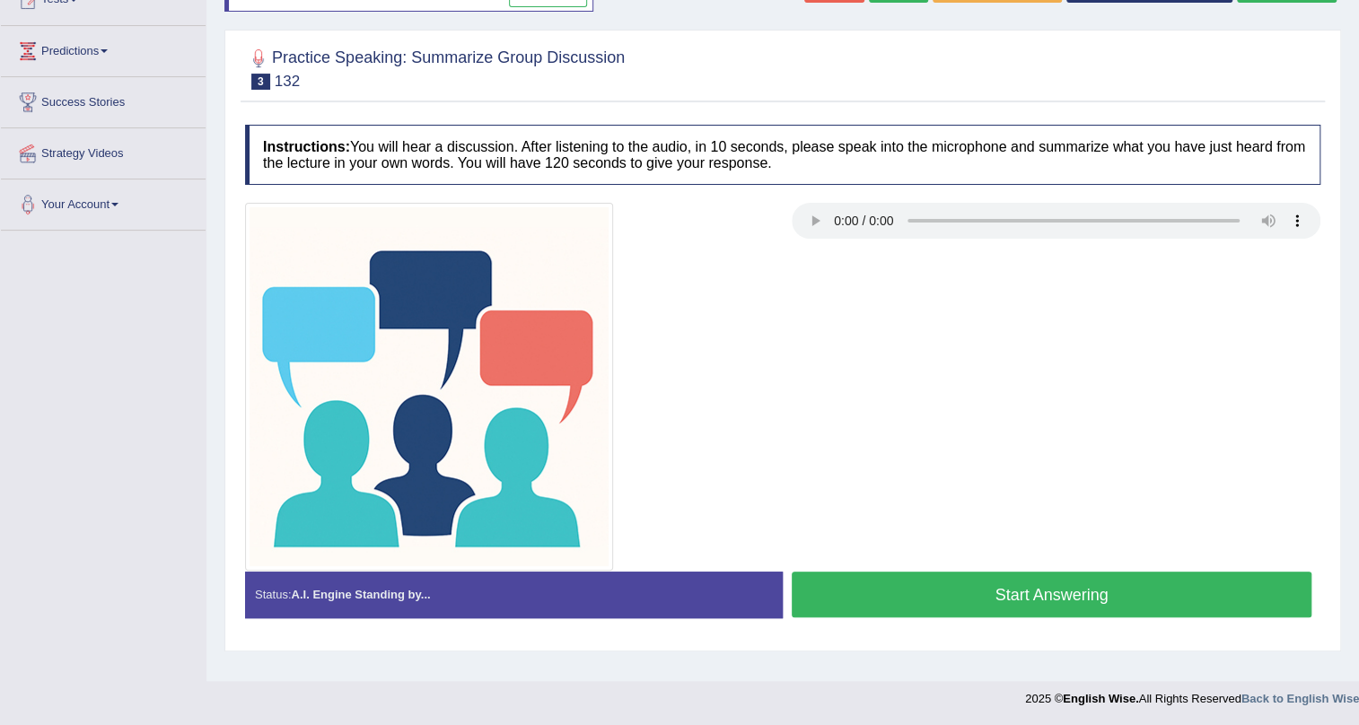
click at [985, 596] on button "Start Answering" at bounding box center [1052, 595] width 520 height 46
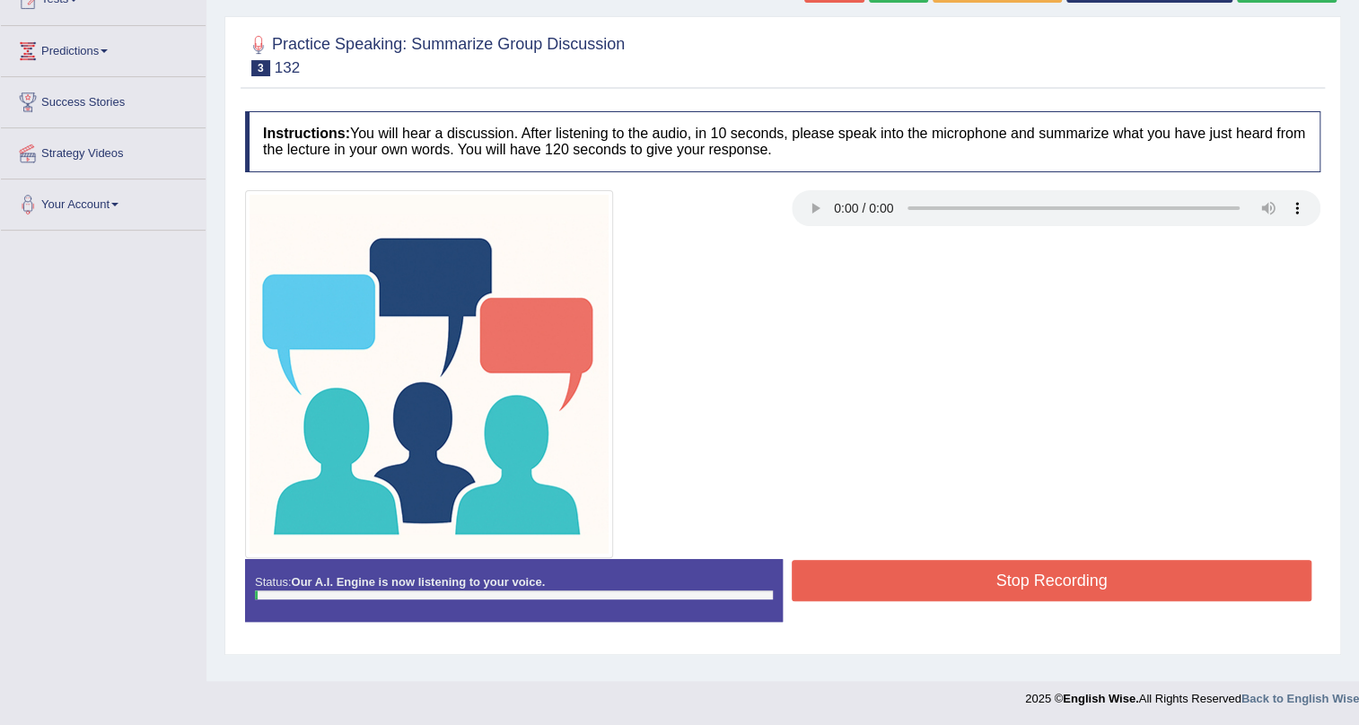
click at [985, 586] on button "Stop Recording" at bounding box center [1052, 580] width 520 height 41
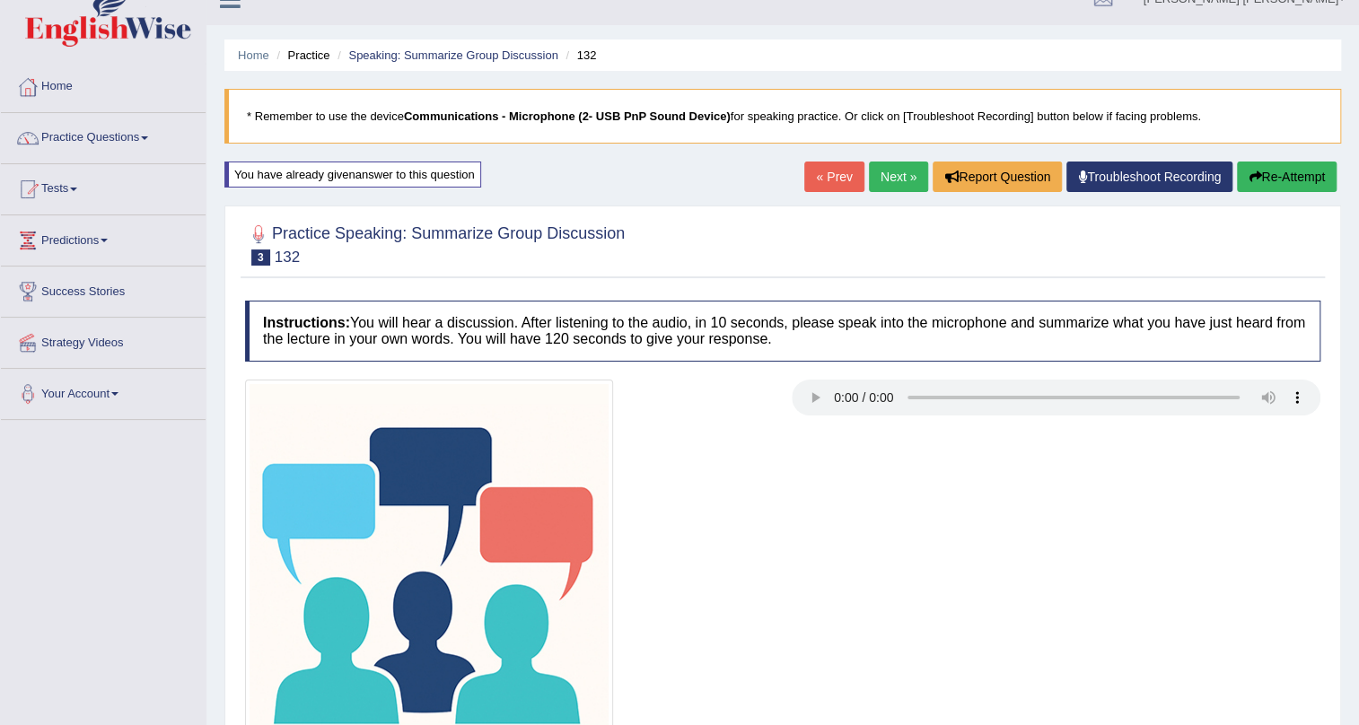
scroll to position [0, 0]
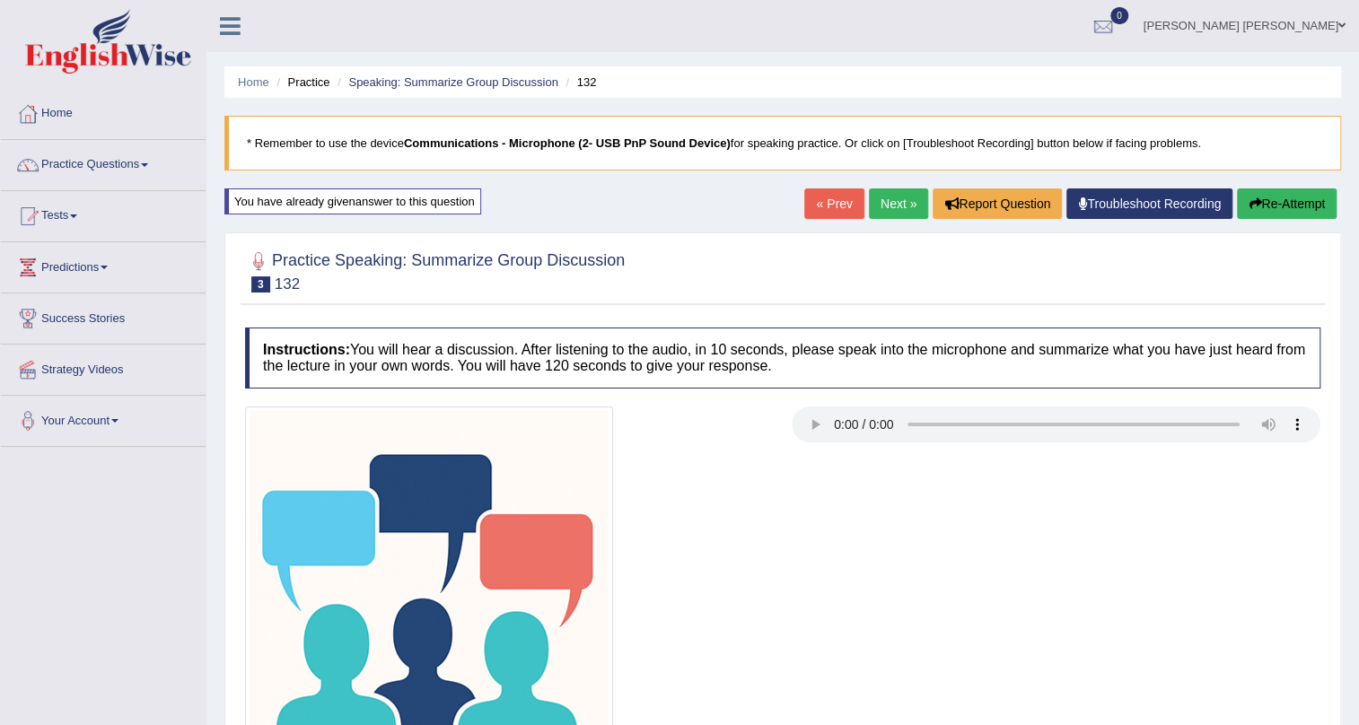
click at [1344, 24] on span at bounding box center [1342, 26] width 7 height 12
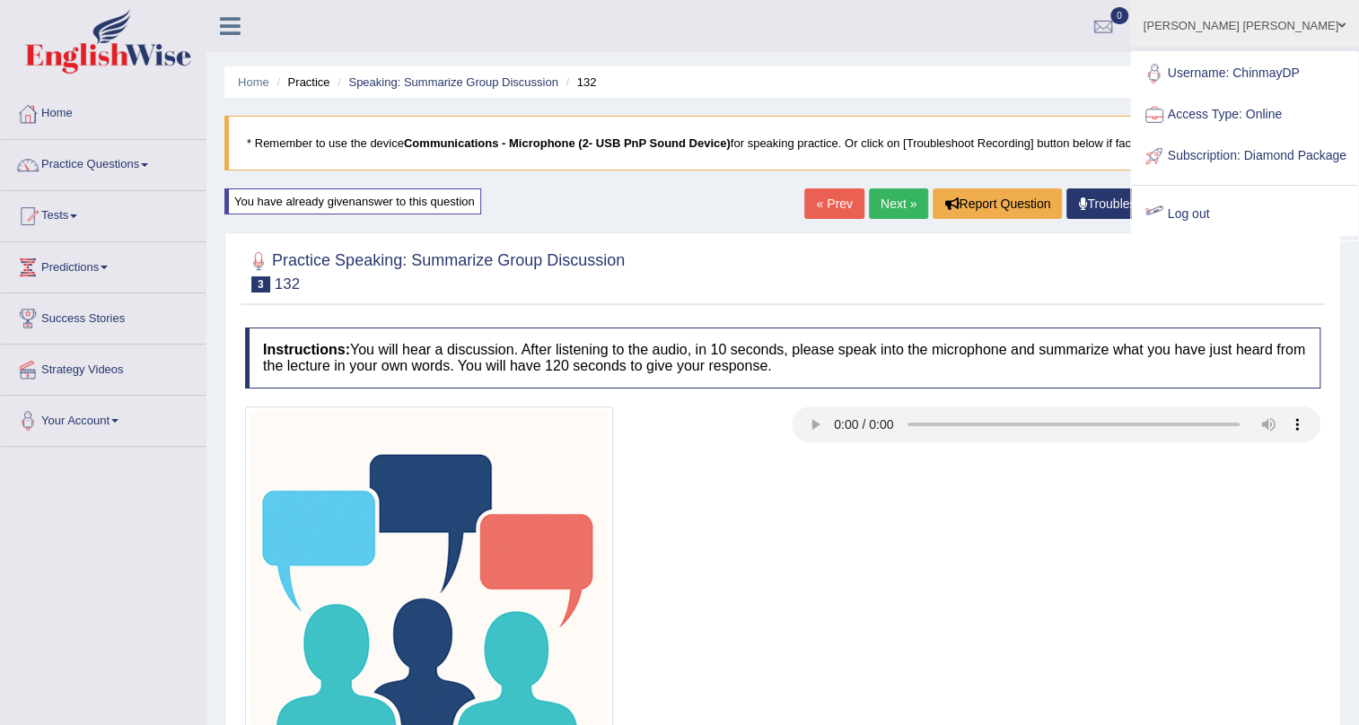
click at [1239, 235] on link "Log out" at bounding box center [1244, 214] width 225 height 41
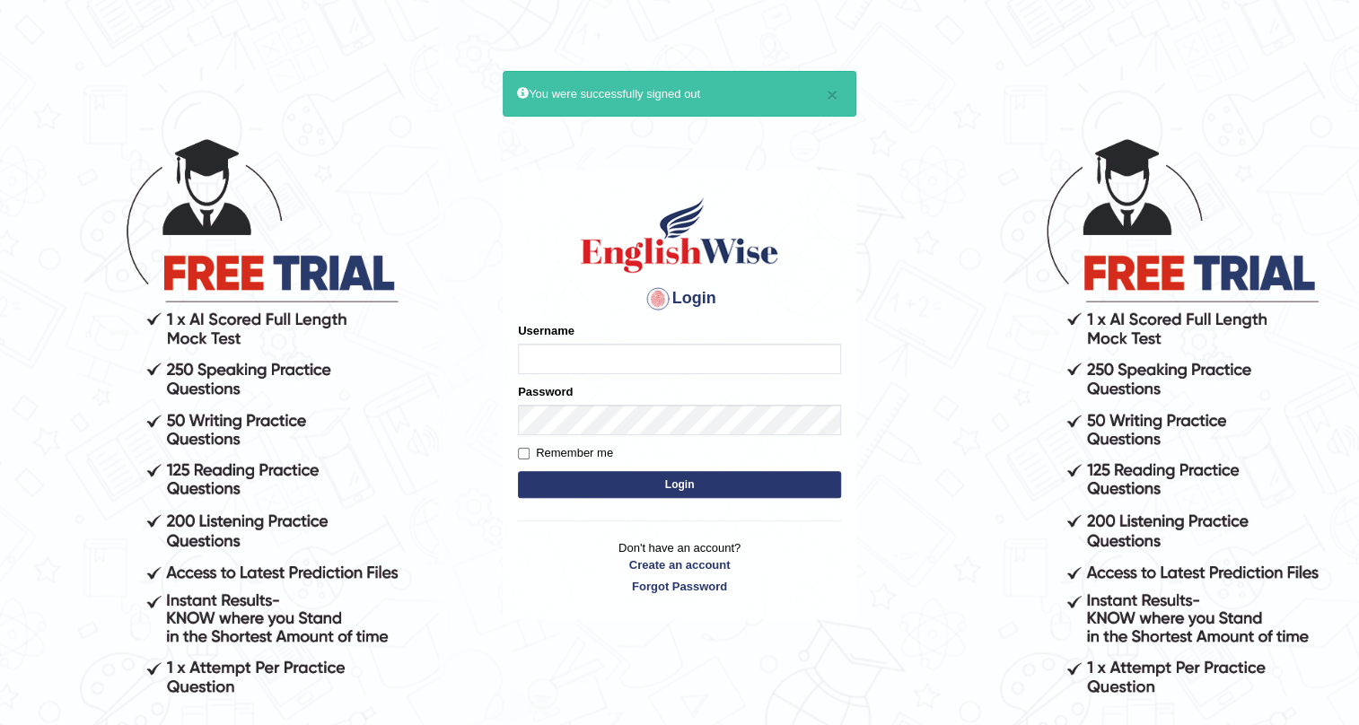
scroll to position [0, 1232]
